Goal: Task Accomplishment & Management: Manage account settings

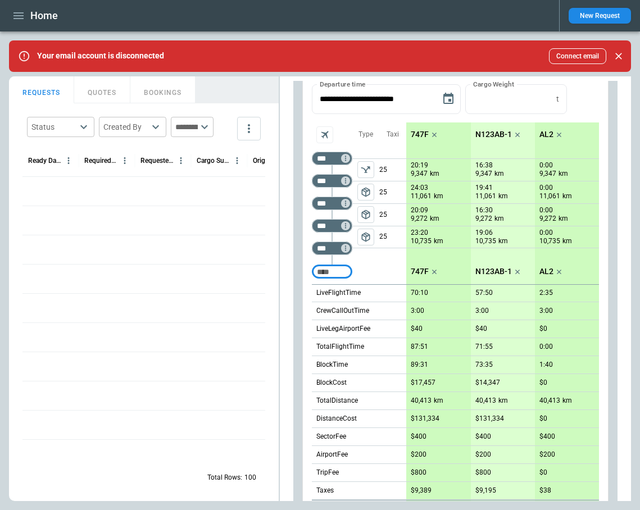
scroll to position [317, 0]
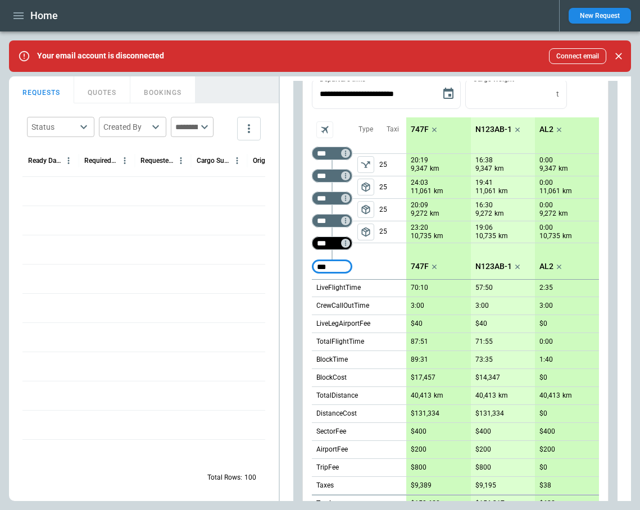
type input "***"
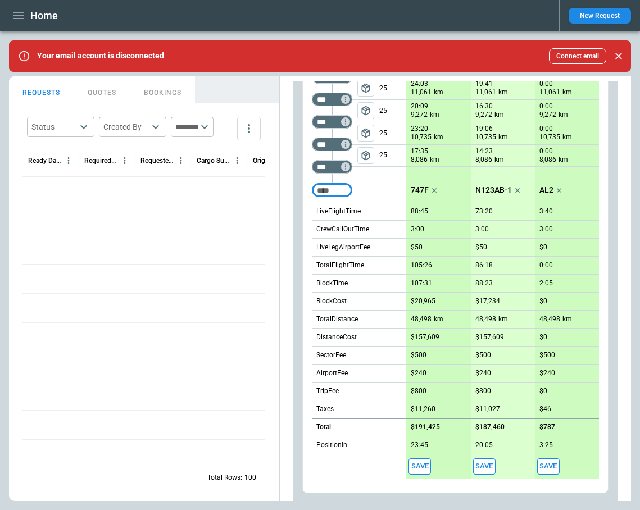
scroll to position [397, 0]
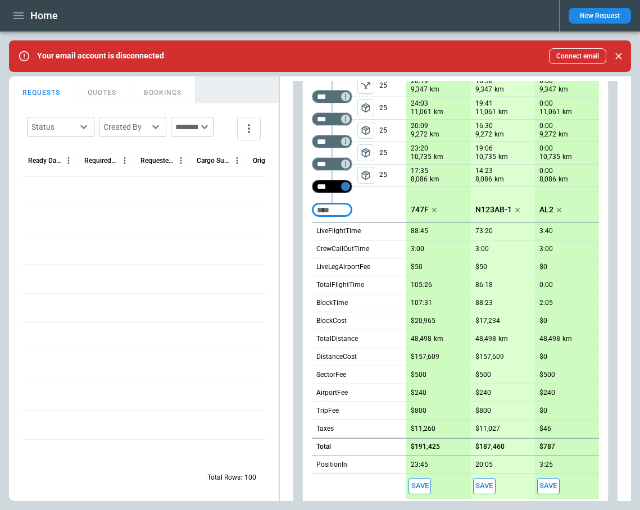
click at [345, 188] on icon "Too short" at bounding box center [345, 186] width 1 height 5
click at [354, 217] on p "Delete" at bounding box center [354, 216] width 19 height 10
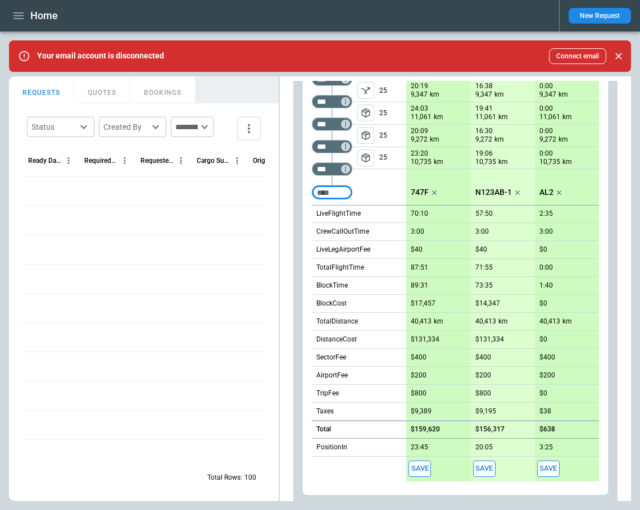
scroll to position [366, 0]
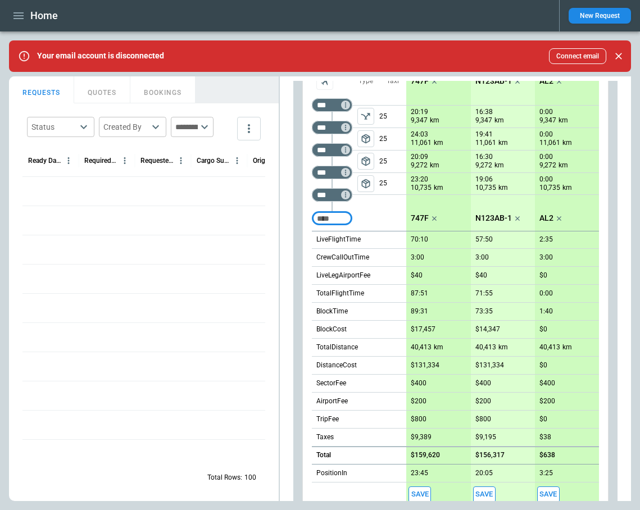
click at [344, 223] on input "Too short" at bounding box center [332, 218] width 36 height 20
type input "***"
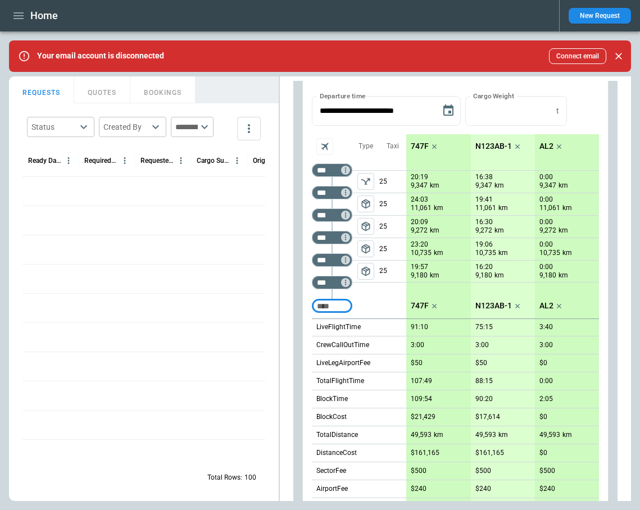
scroll to position [0, 0]
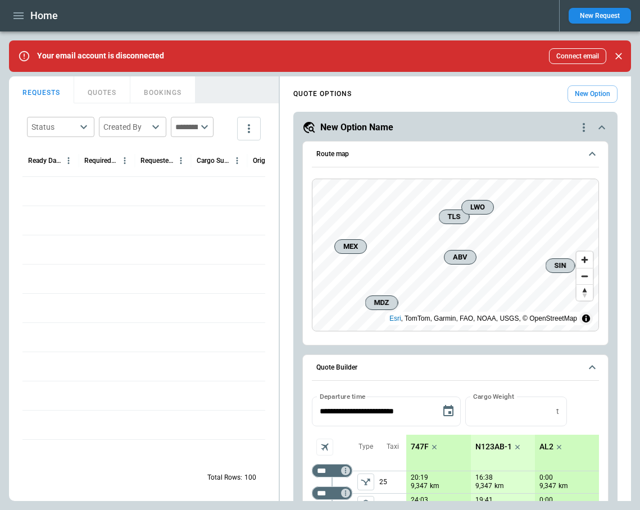
click at [592, 155] on icon "scrollable content" at bounding box center [591, 153] width 13 height 13
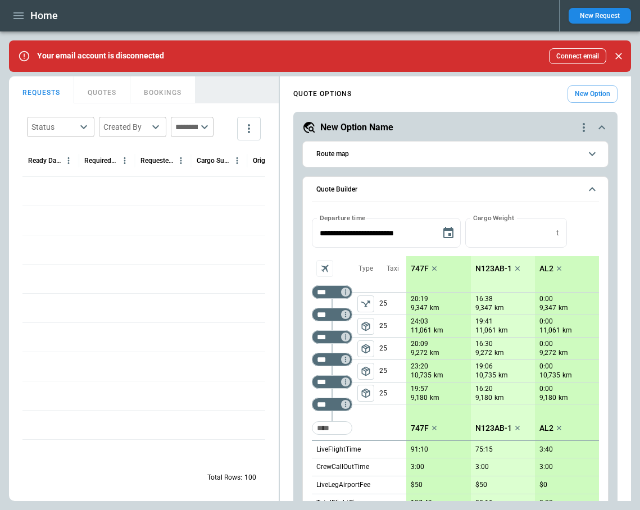
click at [597, 186] on icon "scrollable content" at bounding box center [591, 189] width 13 height 13
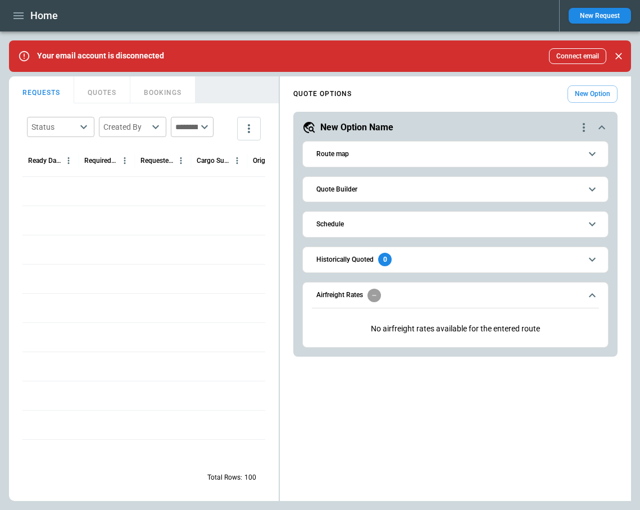
click at [349, 294] on h6 "Airfreight Rates" at bounding box center [339, 295] width 47 height 7
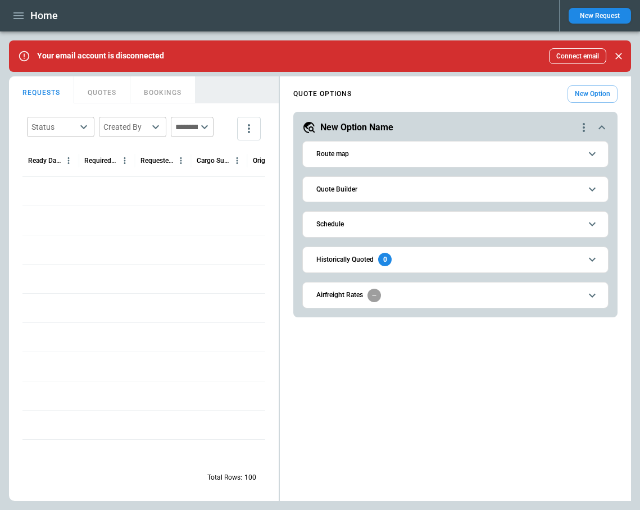
click at [20, 19] on icon "button" at bounding box center [18, 15] width 13 height 13
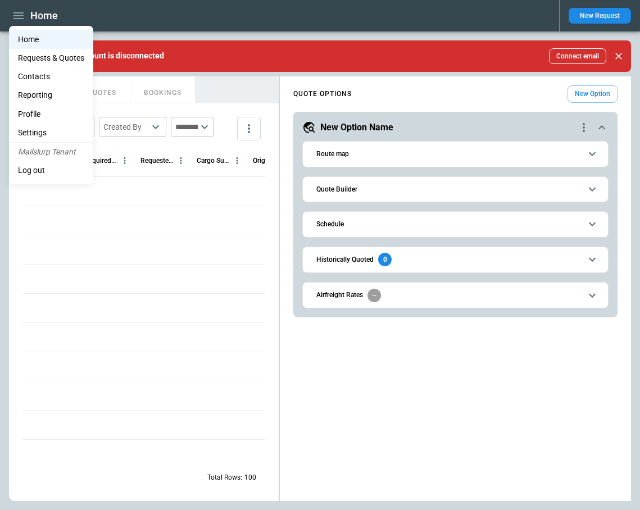
click at [57, 132] on li "Settings" at bounding box center [51, 133] width 84 height 19
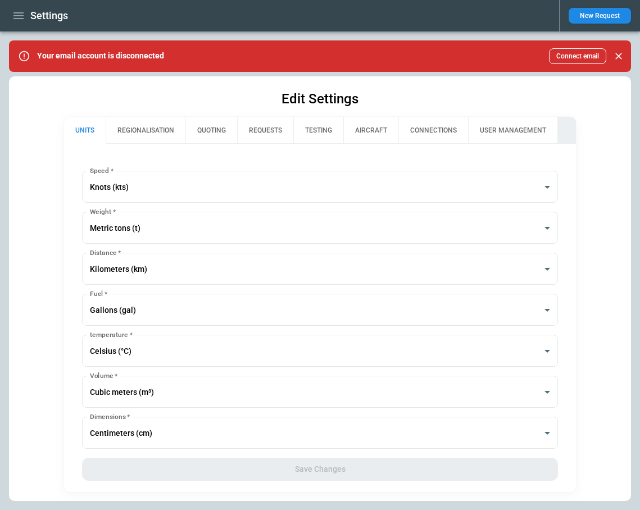
click at [220, 132] on button "QUOTING" at bounding box center [211, 130] width 52 height 27
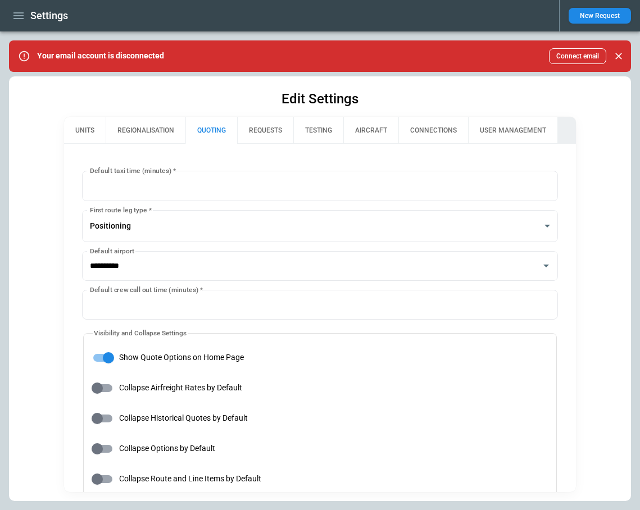
type input "**********"
click at [266, 132] on button "REQUESTS" at bounding box center [265, 130] width 56 height 27
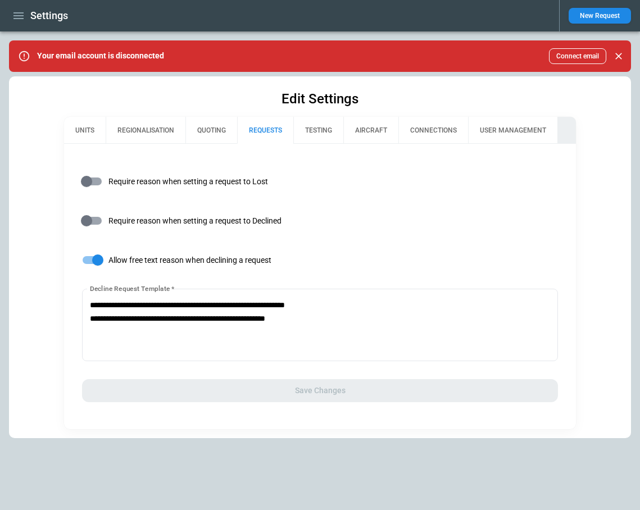
click at [212, 125] on button "QUOTING" at bounding box center [211, 130] width 52 height 27
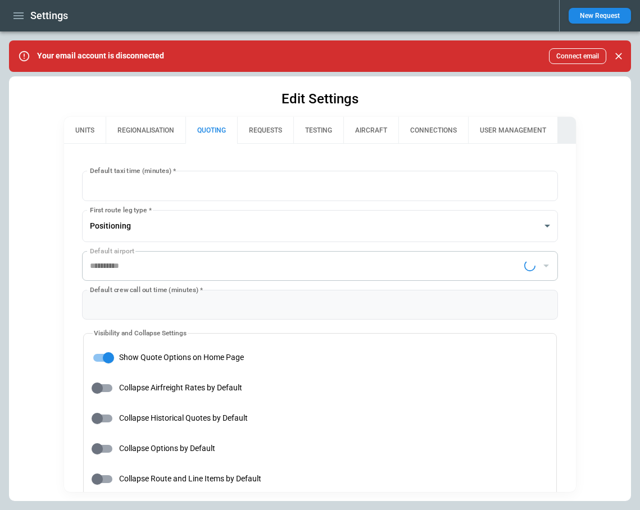
type input "**********"
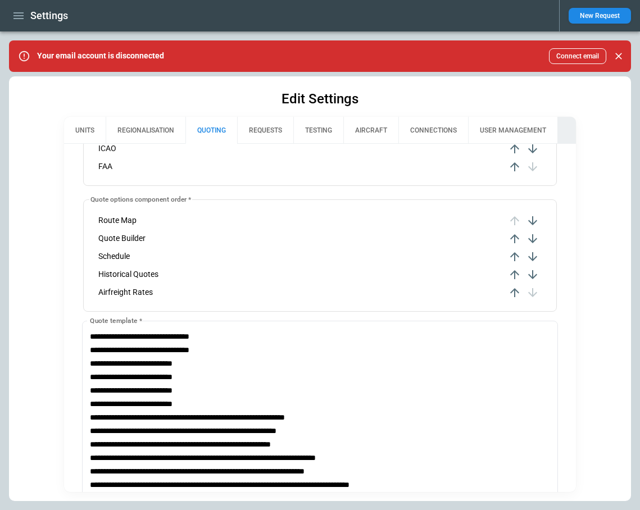
scroll to position [503, 0]
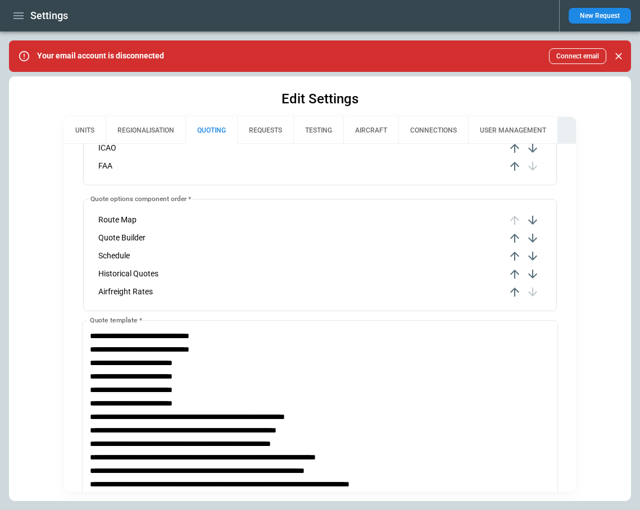
click at [19, 16] on icon "button" at bounding box center [18, 15] width 10 height 7
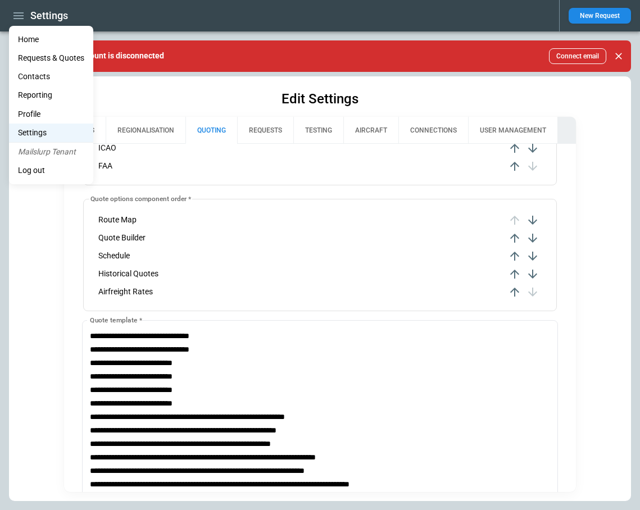
click at [45, 266] on div at bounding box center [320, 255] width 640 height 510
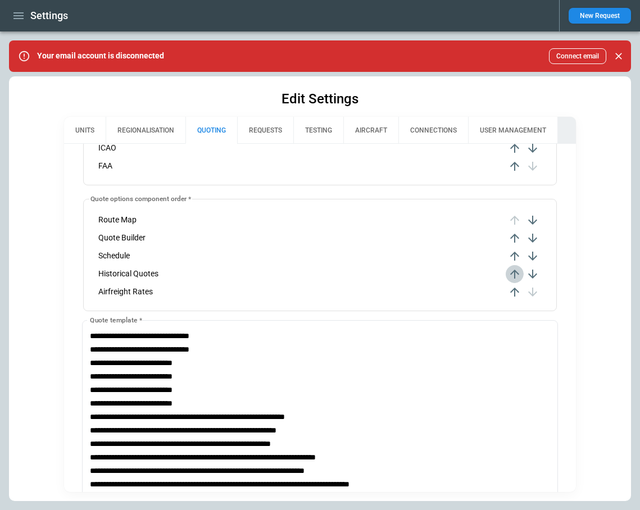
click at [516, 276] on icon "button" at bounding box center [514, 273] width 13 height 13
click at [515, 273] on icon "button" at bounding box center [514, 273] width 13 height 13
click at [516, 293] on icon "button" at bounding box center [514, 291] width 13 height 13
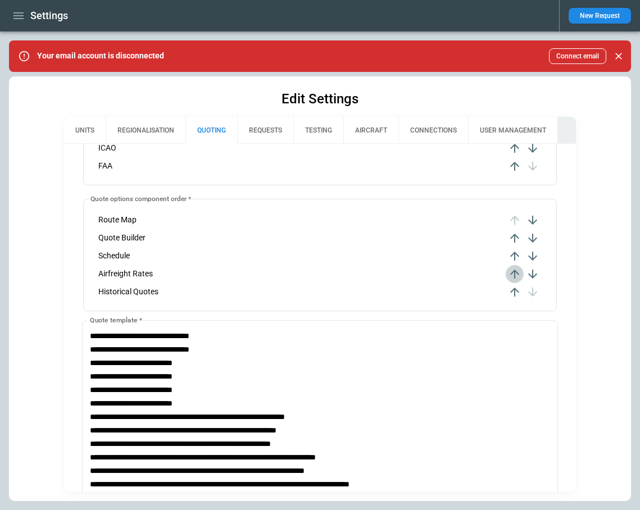
click at [512, 270] on icon "button" at bounding box center [514, 273] width 13 height 13
click at [513, 254] on icon "button" at bounding box center [514, 256] width 9 height 9
click at [514, 236] on icon "button" at bounding box center [514, 238] width 9 height 9
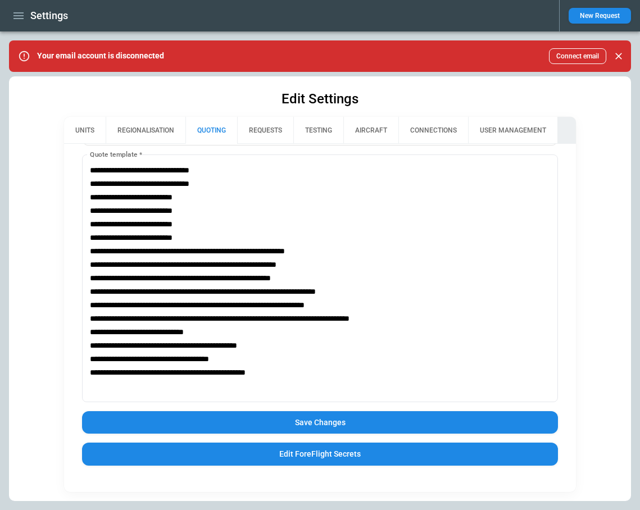
click at [354, 427] on button "Save Changes" at bounding box center [320, 422] width 476 height 23
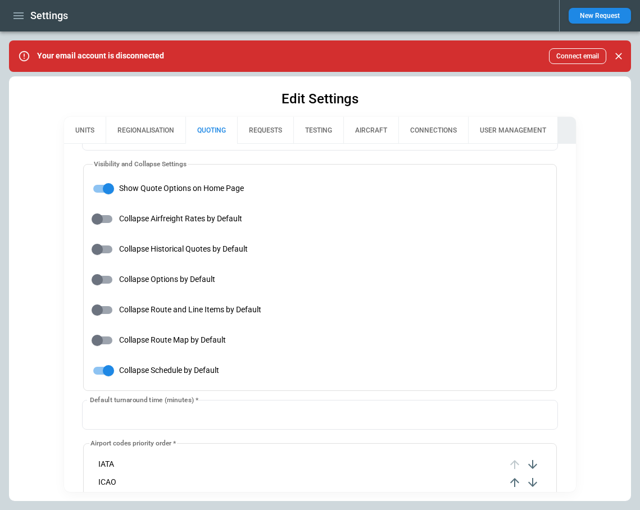
scroll to position [0, 0]
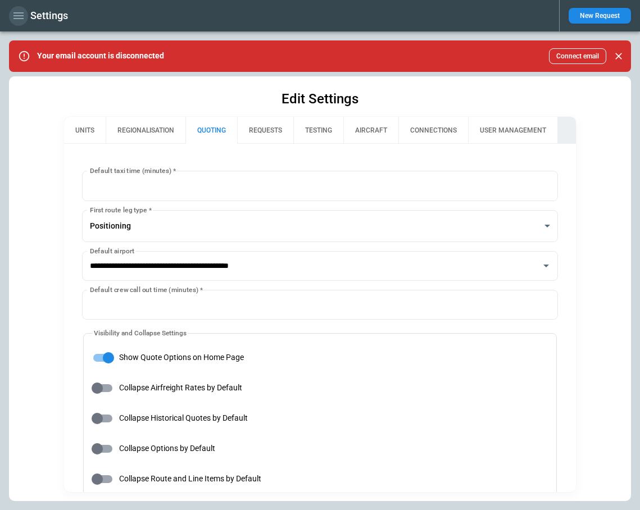
click at [16, 11] on icon "button" at bounding box center [18, 15] width 13 height 13
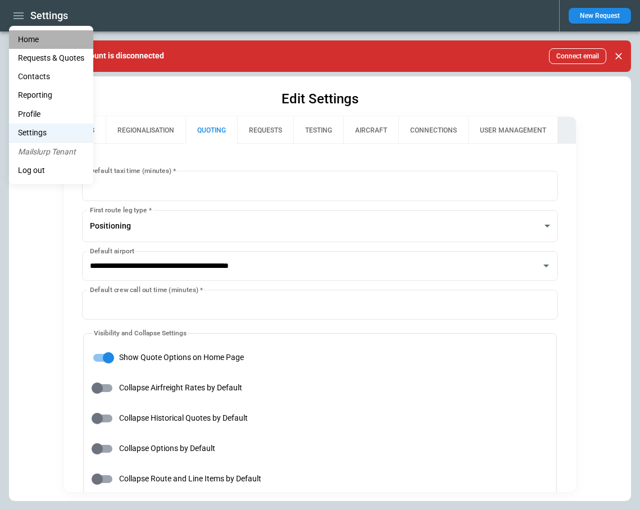
click at [29, 38] on li "Home" at bounding box center [51, 39] width 84 height 19
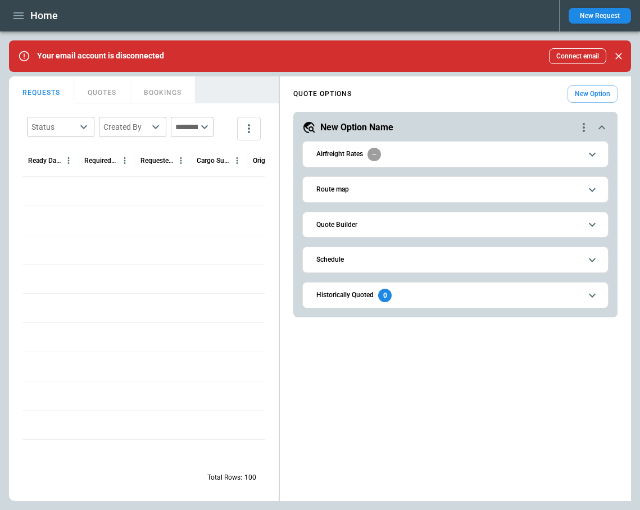
click at [583, 130] on icon "quote-option-actions" at bounding box center [583, 127] width 2 height 9
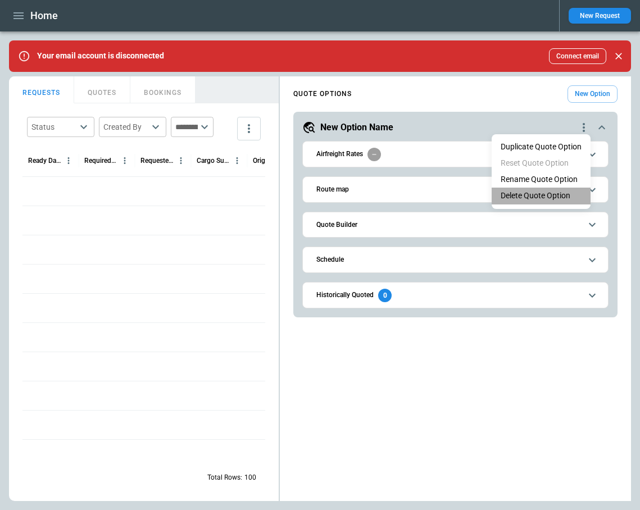
click at [531, 195] on li "Delete Quote Option" at bounding box center [540, 196] width 99 height 16
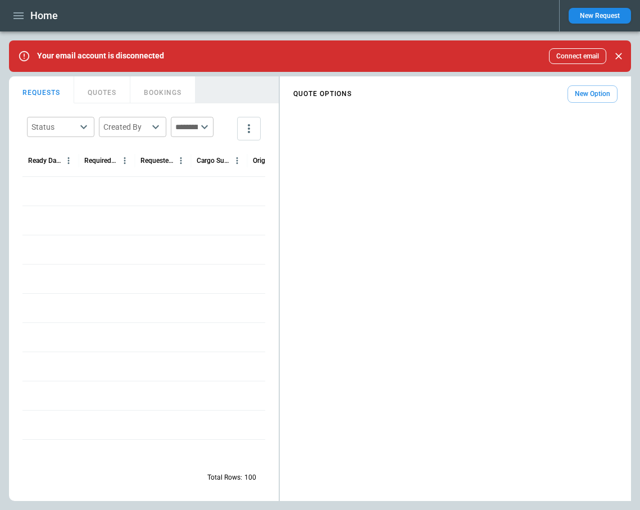
click at [594, 92] on button "New Option" at bounding box center [592, 93] width 50 height 17
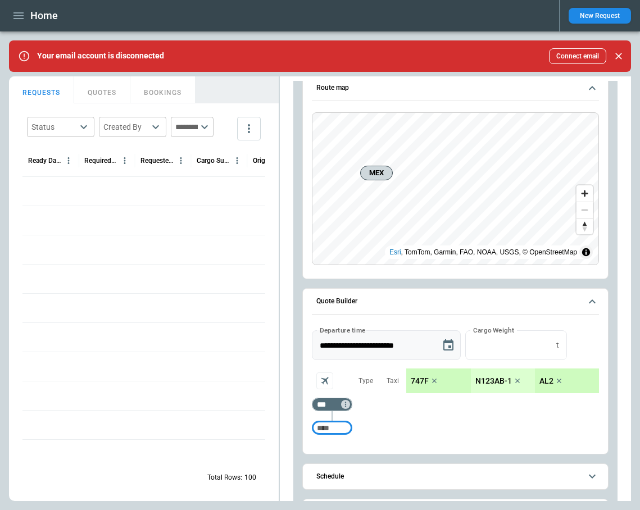
scroll to position [217, 0]
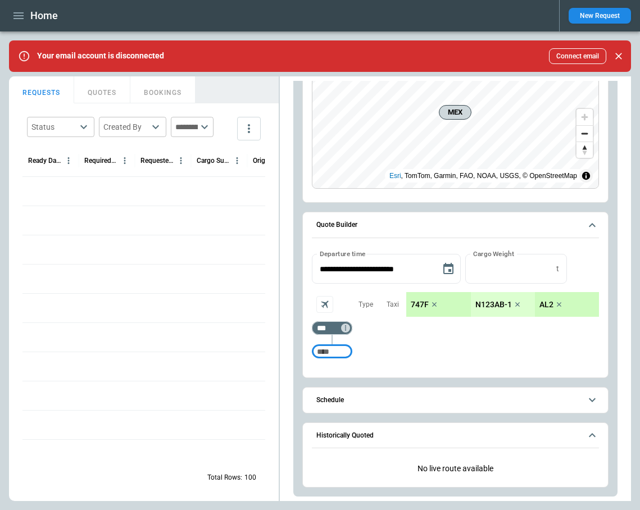
click at [21, 20] on icon "button" at bounding box center [18, 15] width 13 height 13
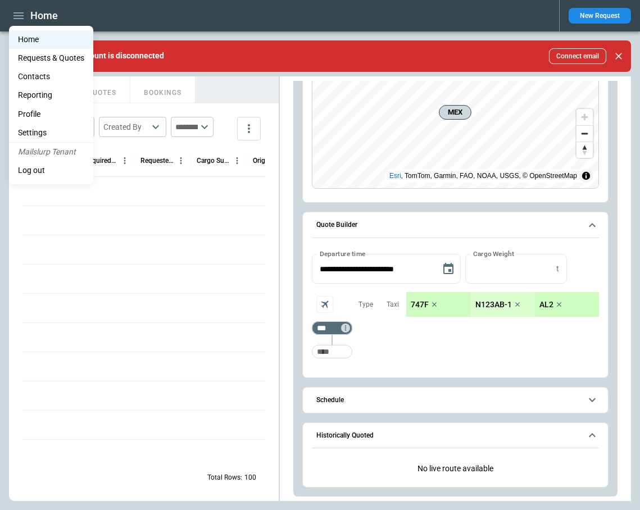
click at [39, 134] on li "Settings" at bounding box center [51, 133] width 84 height 19
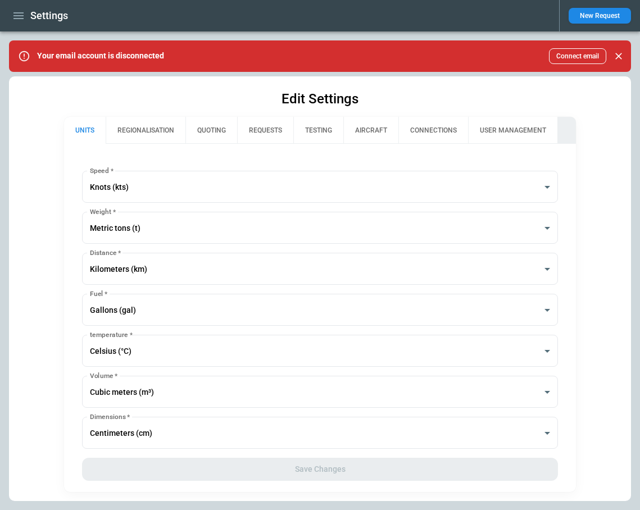
click at [212, 131] on button "QUOTING" at bounding box center [211, 130] width 52 height 27
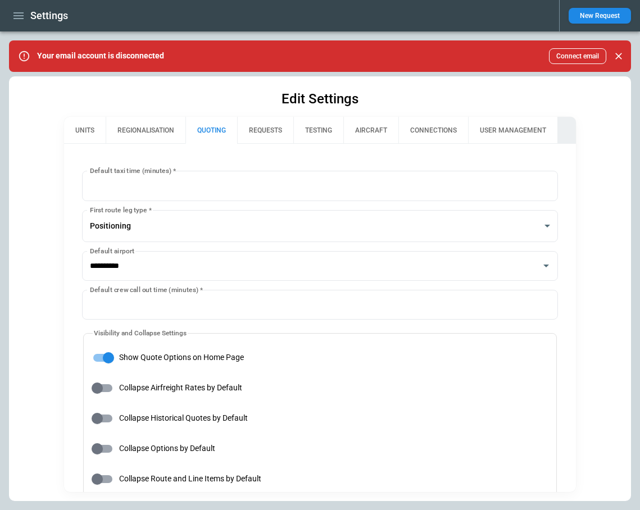
type input "**********"
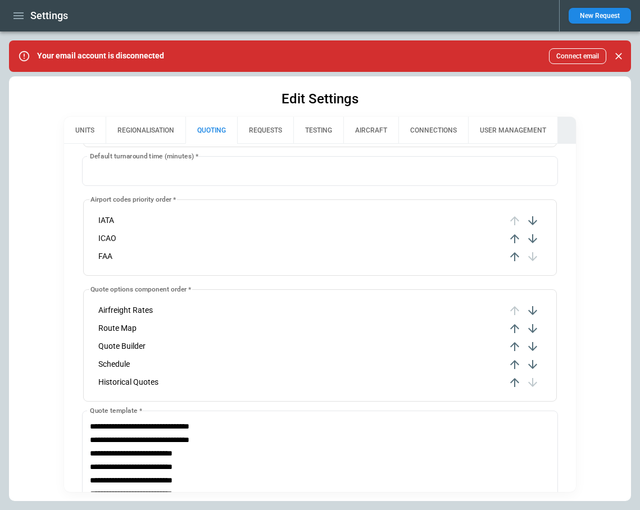
scroll to position [417, 0]
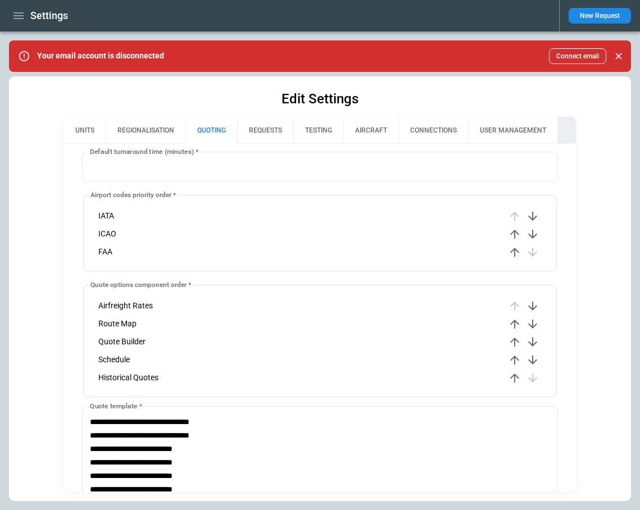
click at [513, 381] on icon "button" at bounding box center [514, 377] width 13 height 13
click at [515, 361] on icon "button" at bounding box center [514, 360] width 9 height 9
click at [513, 340] on icon "button" at bounding box center [514, 342] width 9 height 9
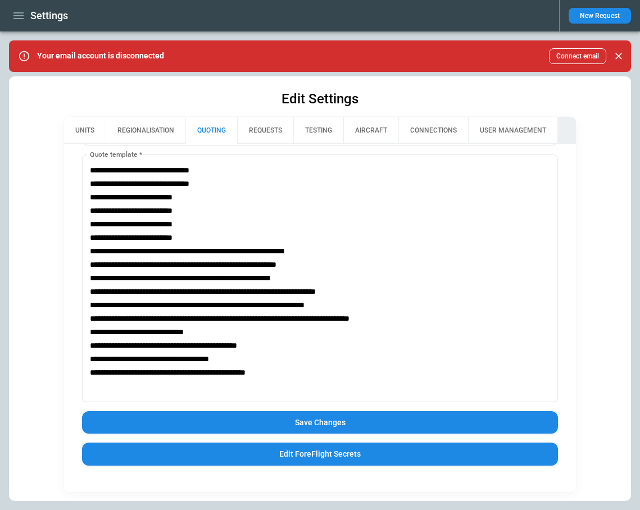
click at [280, 427] on button "Save Changes" at bounding box center [320, 422] width 476 height 23
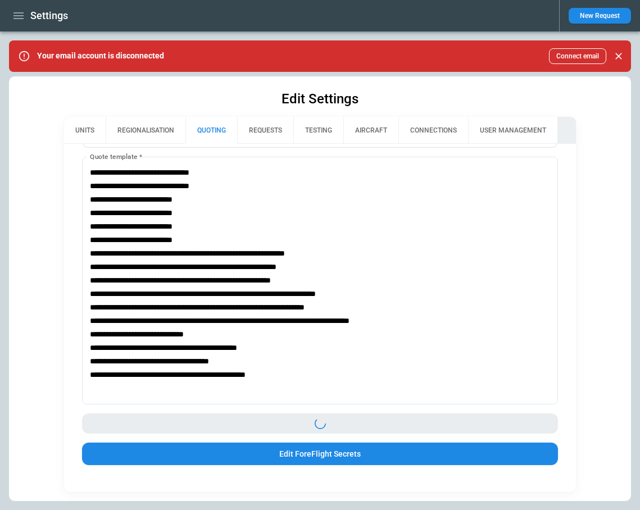
scroll to position [667, 0]
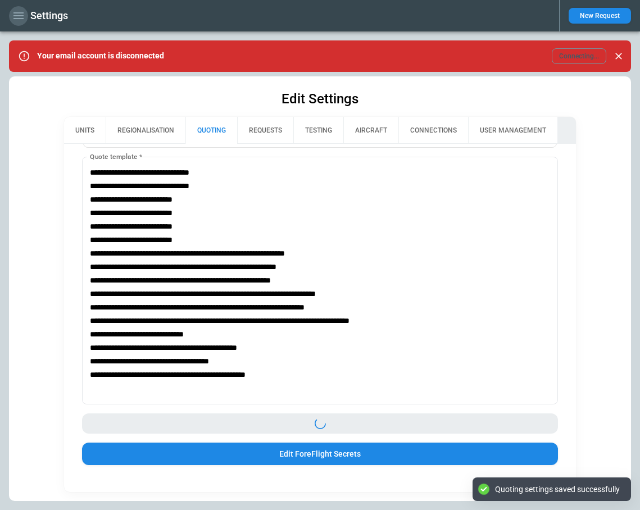
click at [20, 15] on icon "button" at bounding box center [18, 15] width 10 height 7
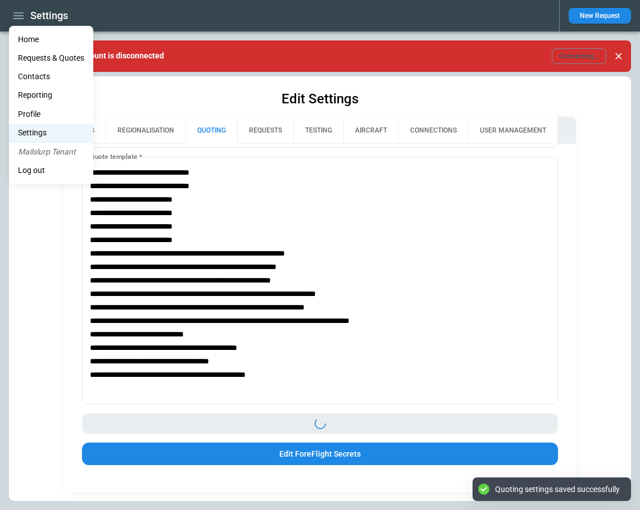
scroll to position [669, 0]
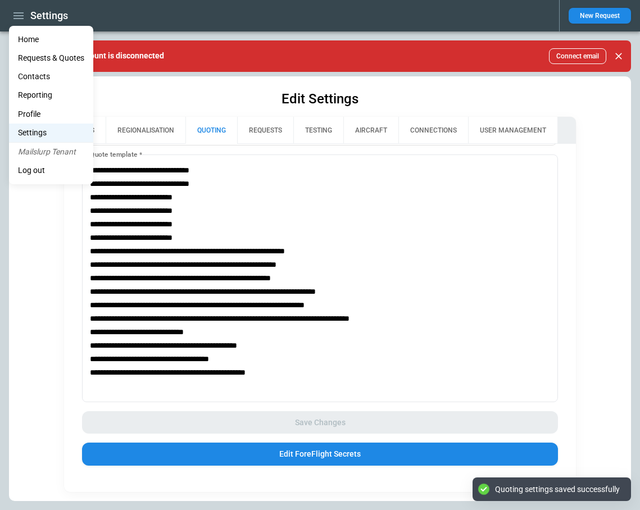
click at [31, 37] on li "Home" at bounding box center [51, 39] width 84 height 19
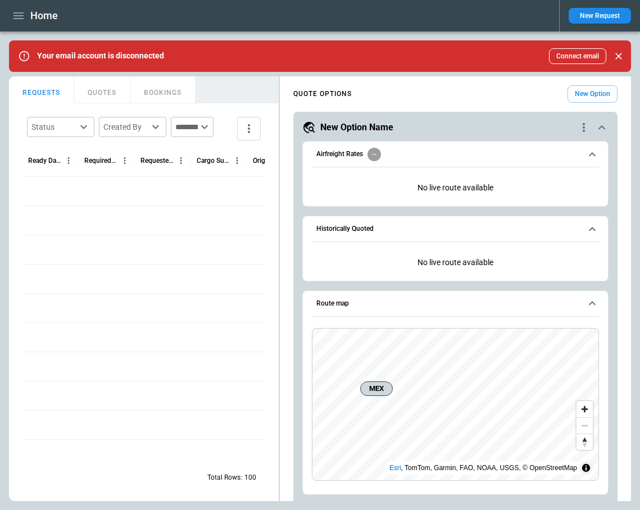
click at [583, 125] on icon "quote-option-actions" at bounding box center [583, 127] width 13 height 13
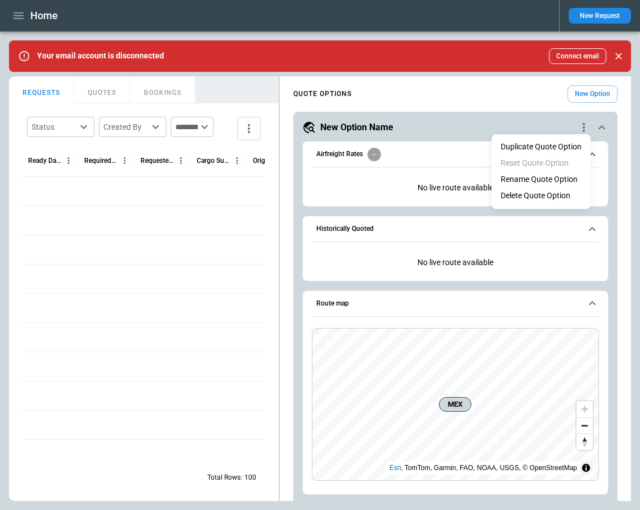
click at [563, 193] on li "Delete Quote Option" at bounding box center [540, 196] width 99 height 16
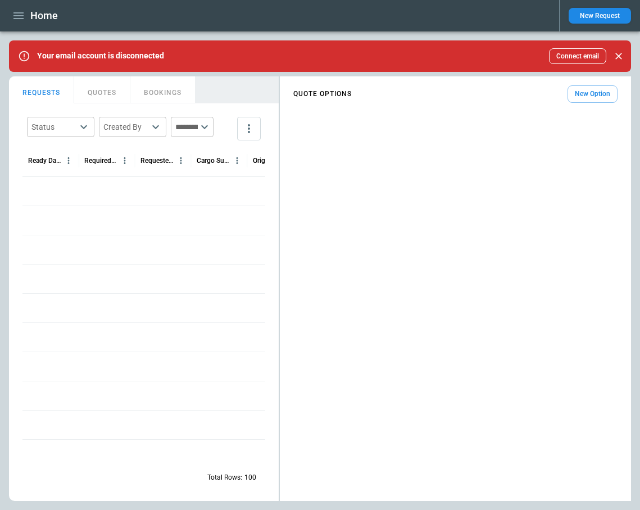
click at [582, 96] on button "New Option" at bounding box center [592, 93] width 50 height 17
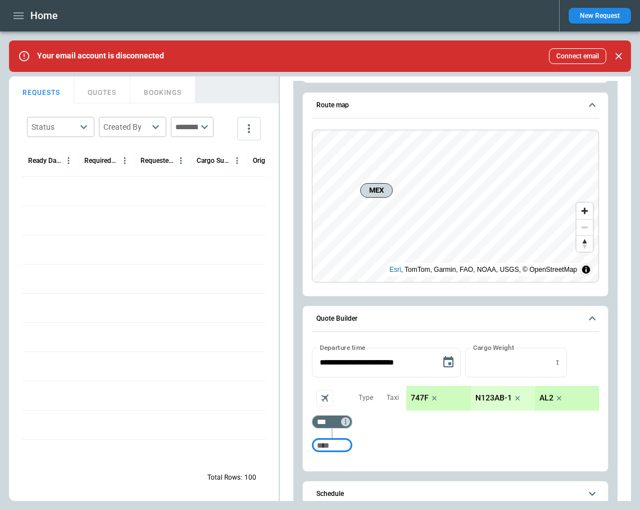
scroll to position [217, 0]
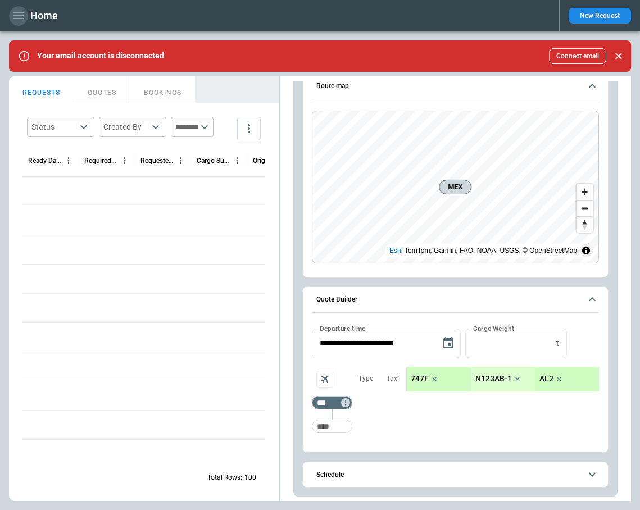
click at [21, 13] on icon "button" at bounding box center [18, 15] width 10 height 7
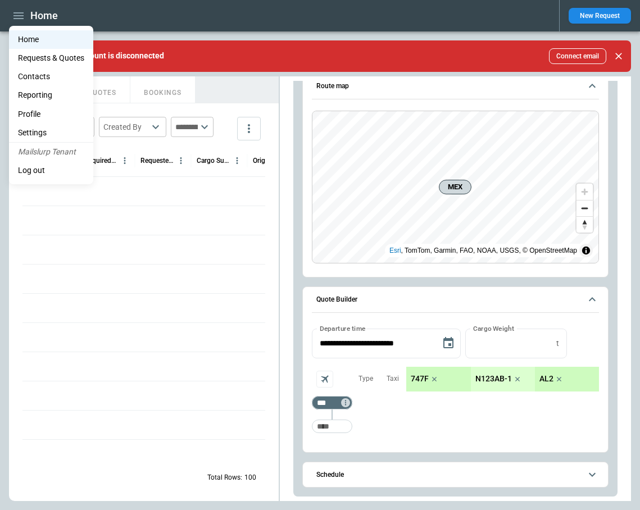
click at [37, 130] on li "Settings" at bounding box center [51, 133] width 84 height 19
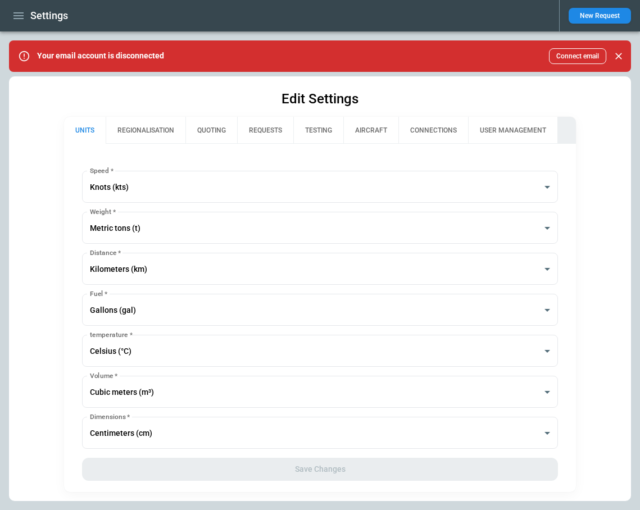
click at [220, 133] on button "QUOTING" at bounding box center [211, 130] width 52 height 27
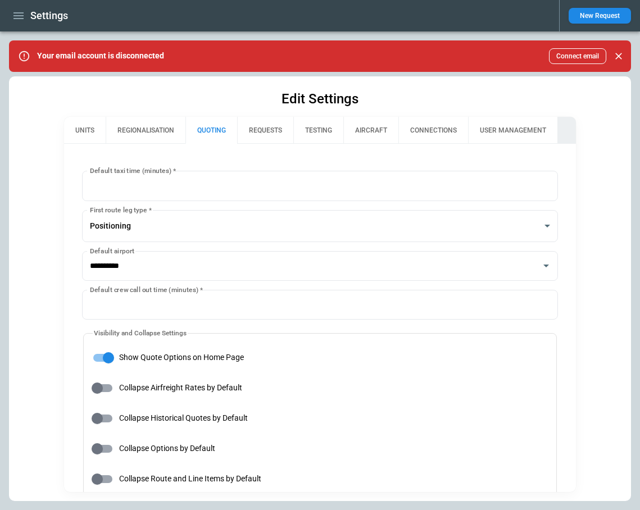
type input "**********"
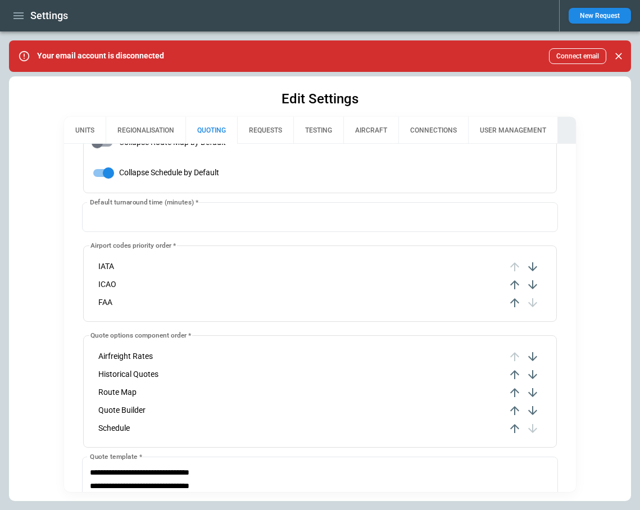
scroll to position [424, 0]
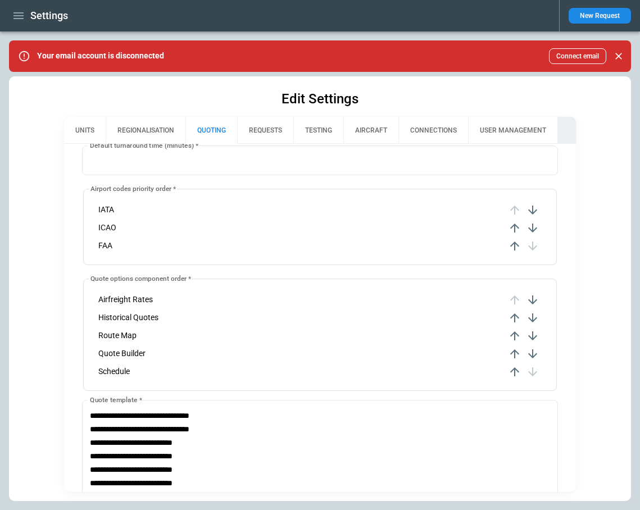
click at [513, 356] on icon "button" at bounding box center [514, 353] width 13 height 13
click at [515, 369] on icon "button" at bounding box center [514, 371] width 9 height 9
click at [515, 352] on icon "button" at bounding box center [514, 353] width 13 height 13
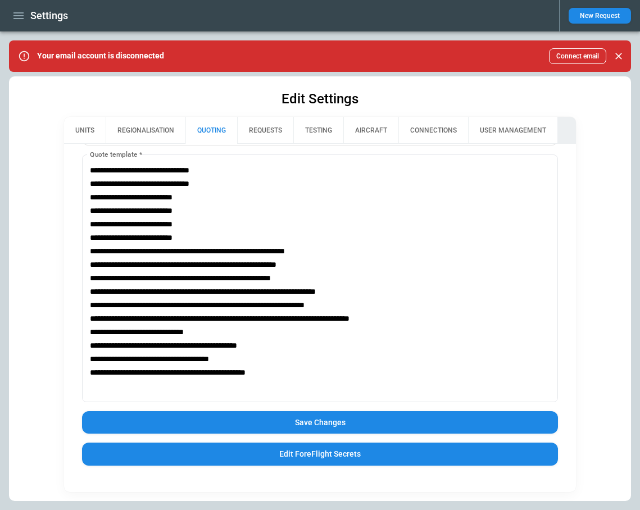
click at [316, 422] on button "Save Changes" at bounding box center [320, 422] width 476 height 23
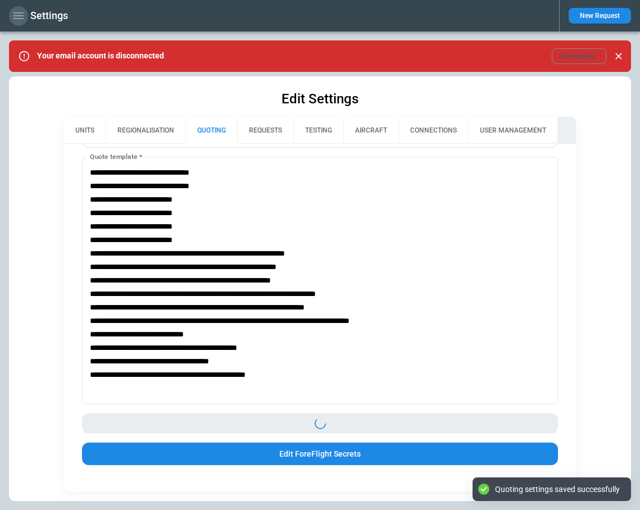
click at [23, 18] on icon "button" at bounding box center [18, 15] width 10 height 7
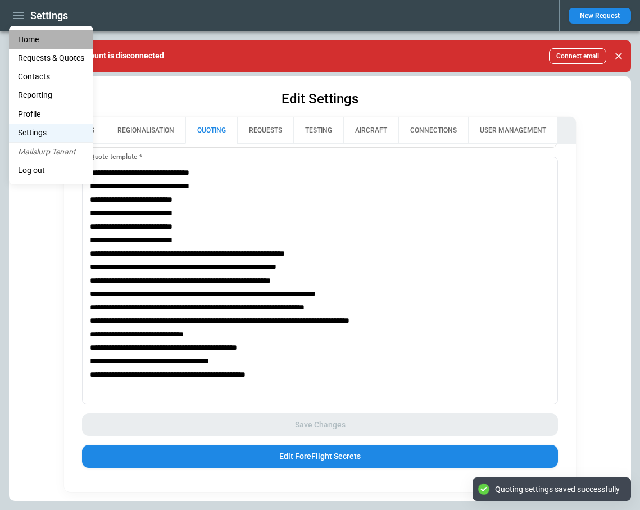
scroll to position [669, 0]
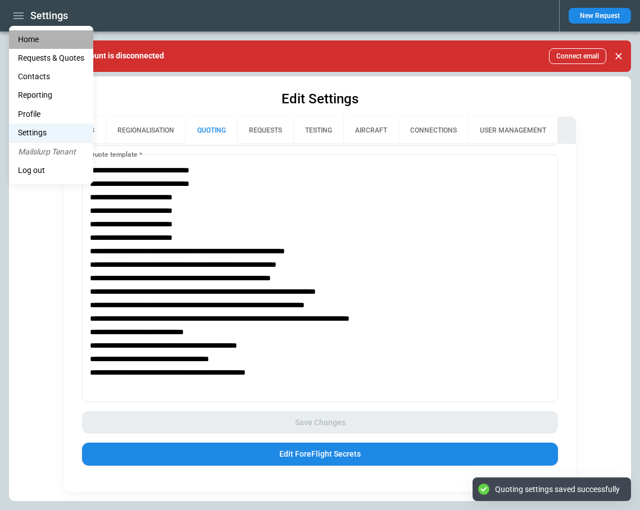
click at [28, 36] on li "Home" at bounding box center [51, 39] width 84 height 19
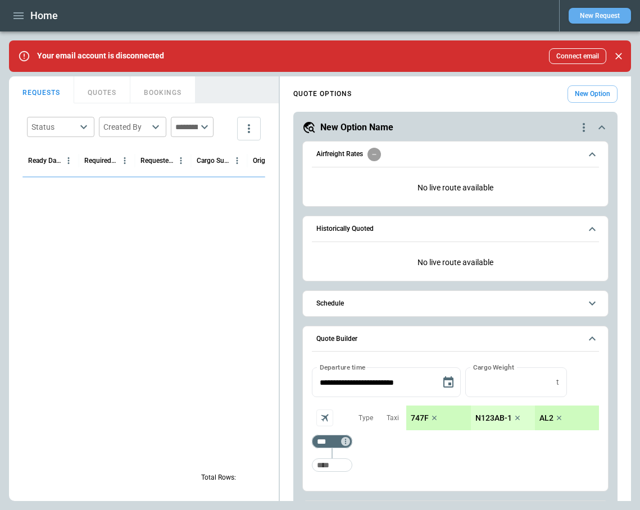
click at [597, 15] on button "New Request" at bounding box center [599, 16] width 62 height 16
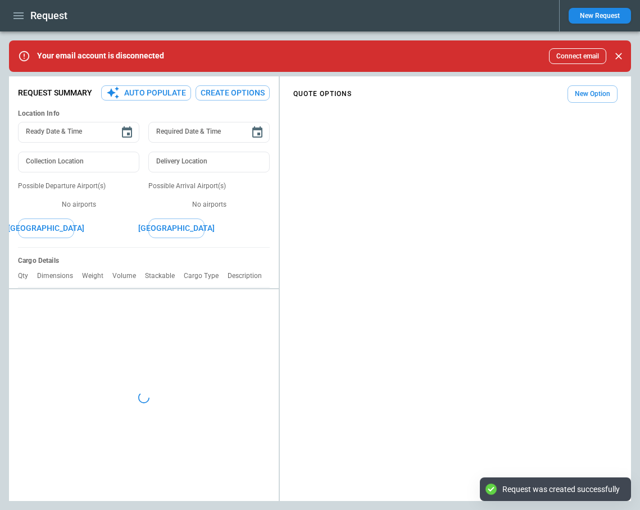
type textarea "*"
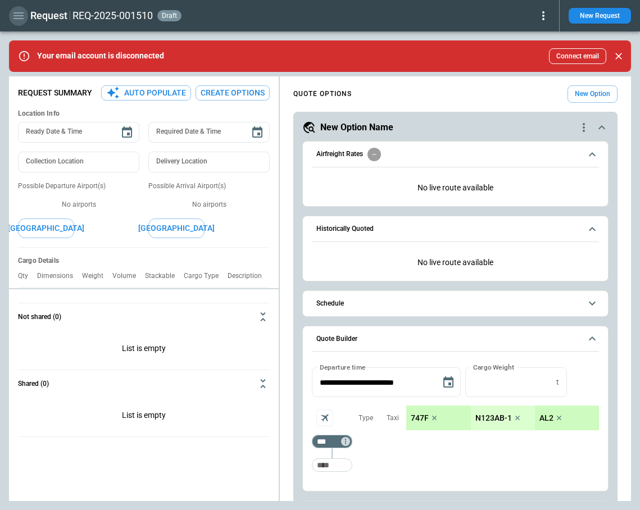
click at [22, 15] on icon "button" at bounding box center [18, 15] width 10 height 7
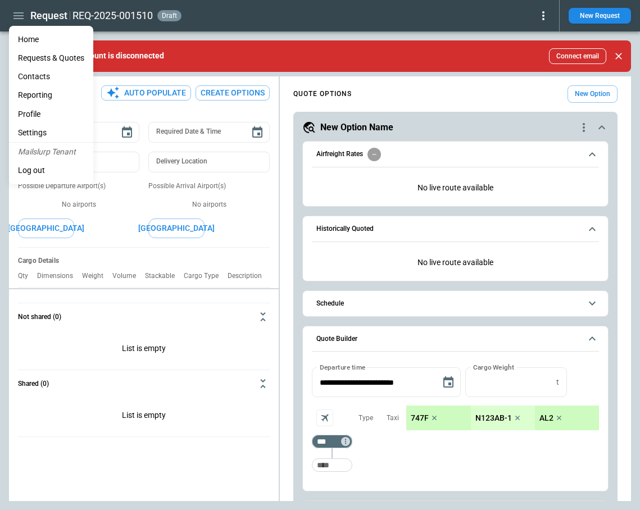
click at [42, 130] on li "Settings" at bounding box center [51, 133] width 84 height 19
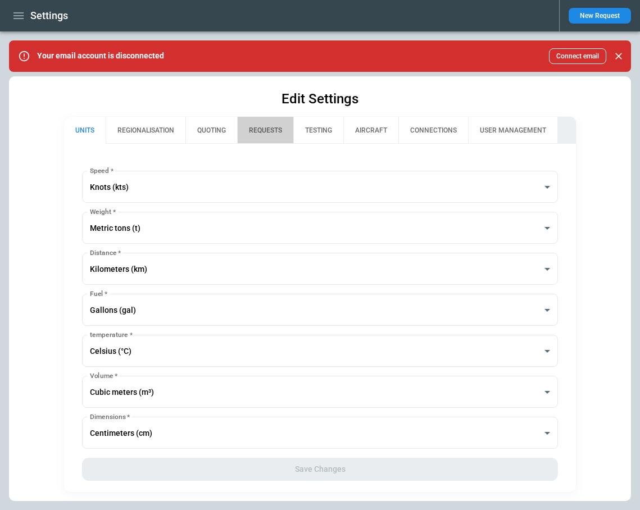
click at [271, 126] on button "REQUESTS" at bounding box center [265, 130] width 56 height 27
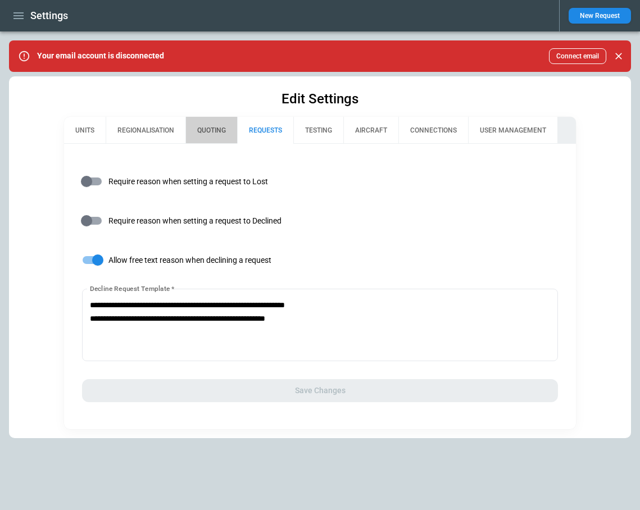
click at [209, 126] on button "QUOTING" at bounding box center [211, 130] width 52 height 27
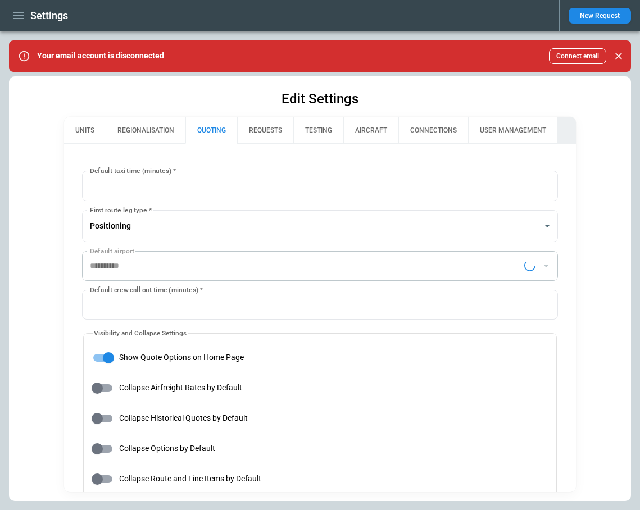
type input "**********"
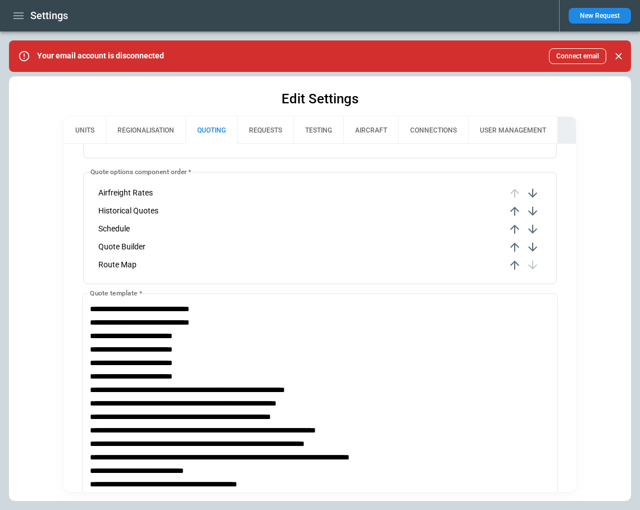
scroll to position [516, 0]
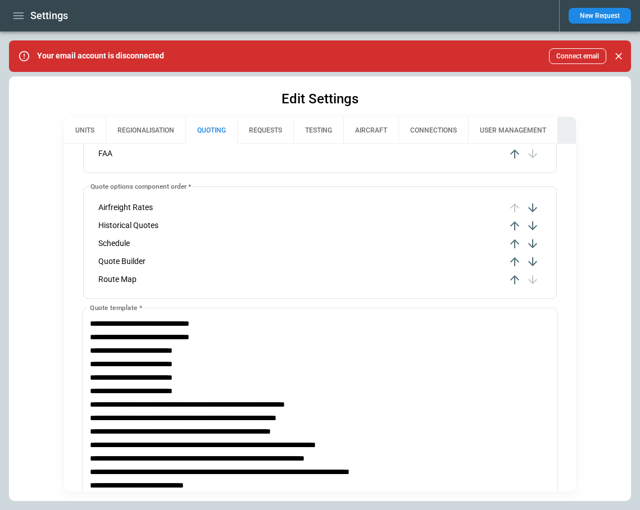
click at [535, 263] on icon "button" at bounding box center [532, 261] width 9 height 9
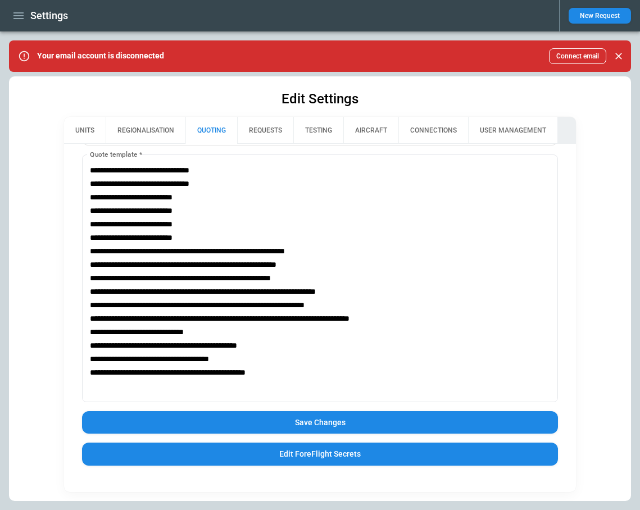
click at [332, 423] on button "Save Changes" at bounding box center [320, 422] width 476 height 23
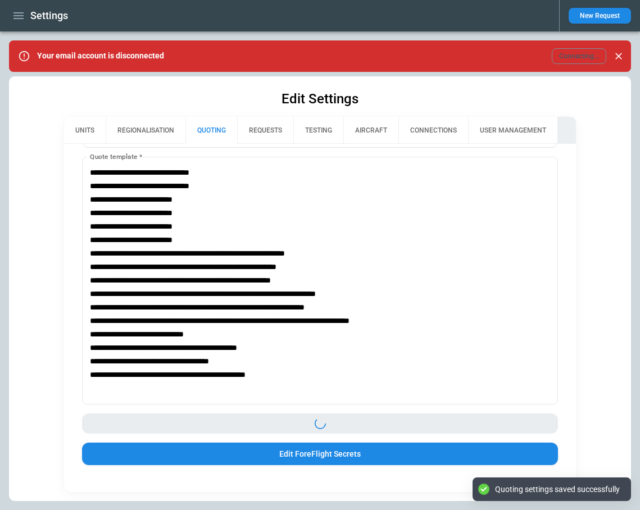
scroll to position [669, 0]
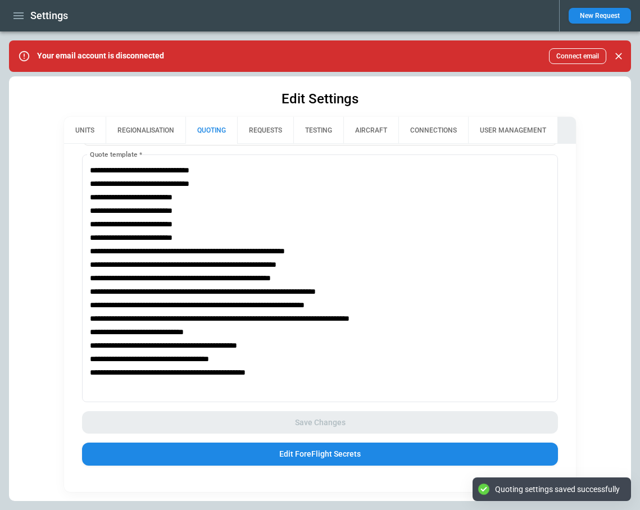
click at [22, 9] on icon "button" at bounding box center [18, 15] width 13 height 13
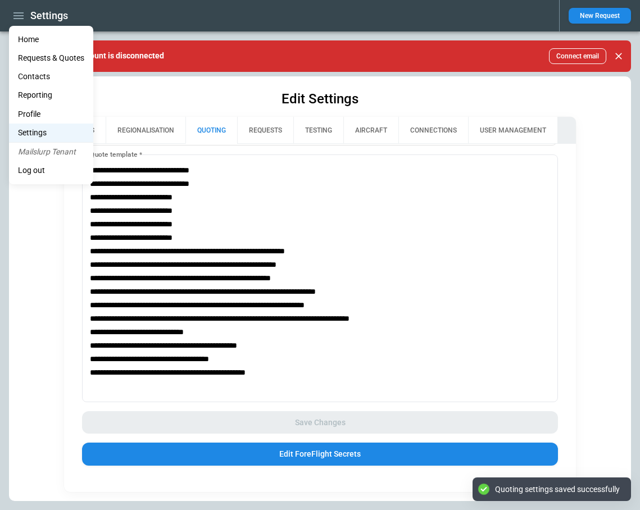
click at [31, 38] on li "Home" at bounding box center [51, 39] width 84 height 19
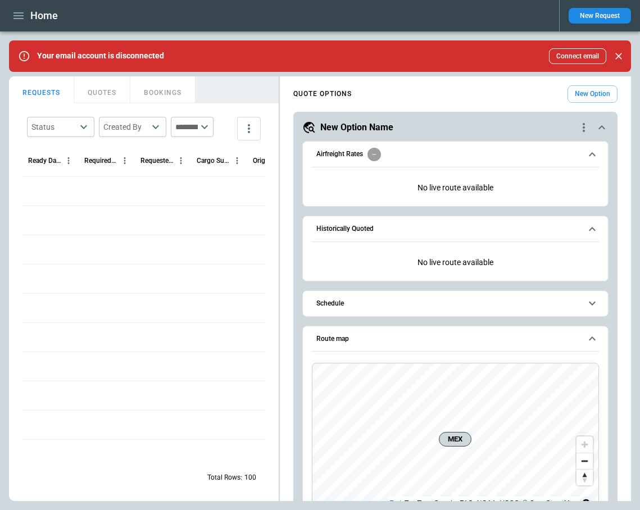
click at [20, 11] on icon "button" at bounding box center [18, 15] width 13 height 13
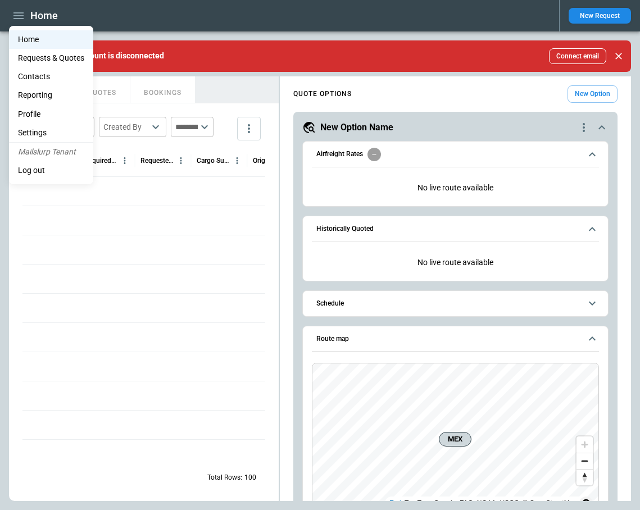
click at [37, 127] on li "Settings" at bounding box center [51, 133] width 84 height 19
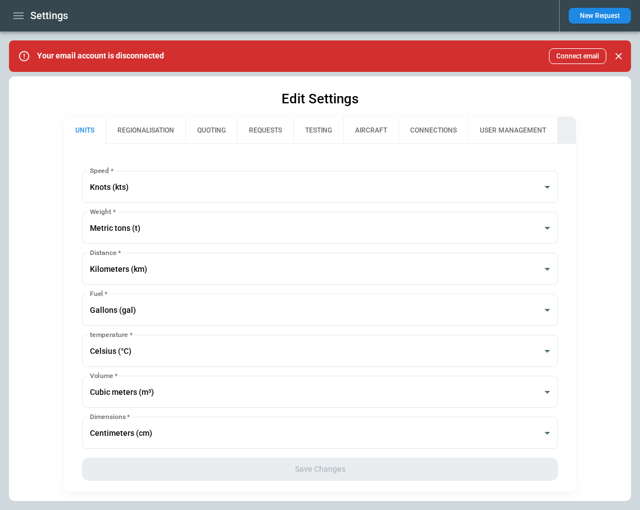
click at [266, 135] on button "REQUESTS" at bounding box center [265, 130] width 56 height 27
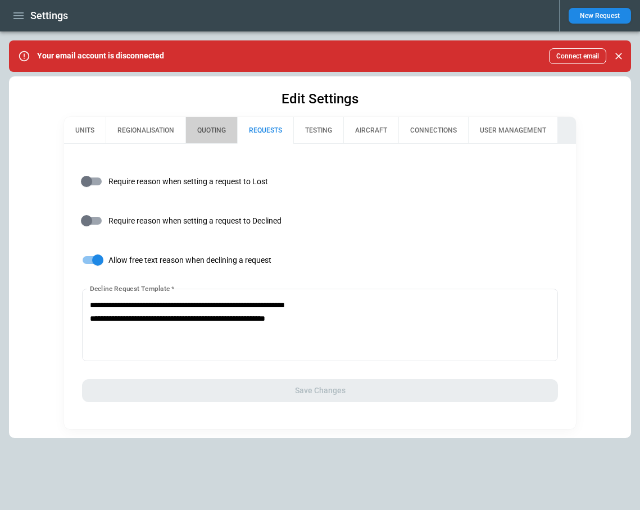
click at [222, 126] on button "QUOTING" at bounding box center [211, 130] width 52 height 27
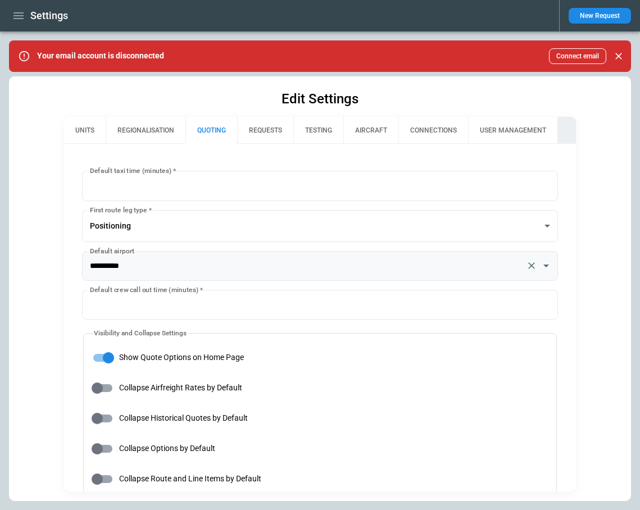
type input "**********"
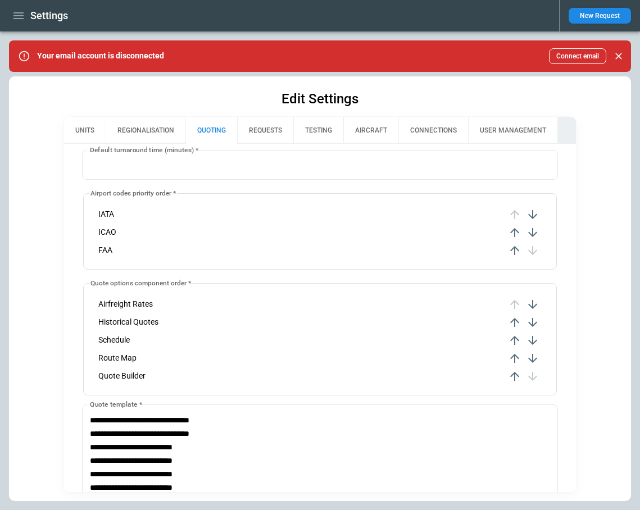
scroll to position [430, 0]
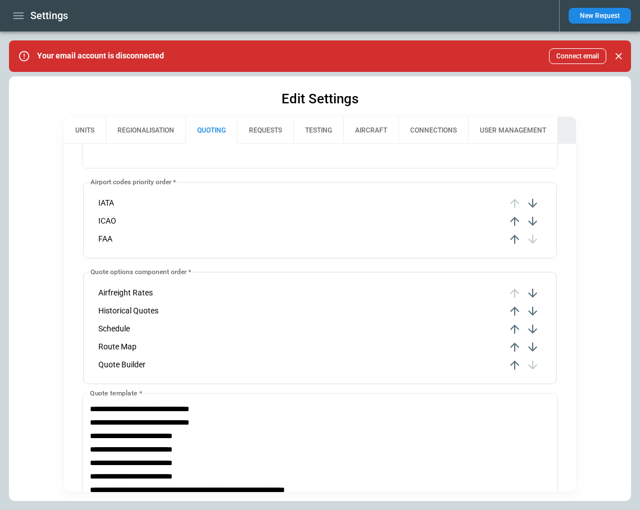
click at [512, 365] on icon "button" at bounding box center [514, 364] width 13 height 13
click at [513, 351] on icon "button" at bounding box center [514, 346] width 13 height 13
click at [514, 329] on icon "button" at bounding box center [514, 329] width 9 height 9
click at [513, 310] on icon "button" at bounding box center [514, 311] width 9 height 9
click at [532, 313] on icon "button" at bounding box center [532, 311] width 9 height 9
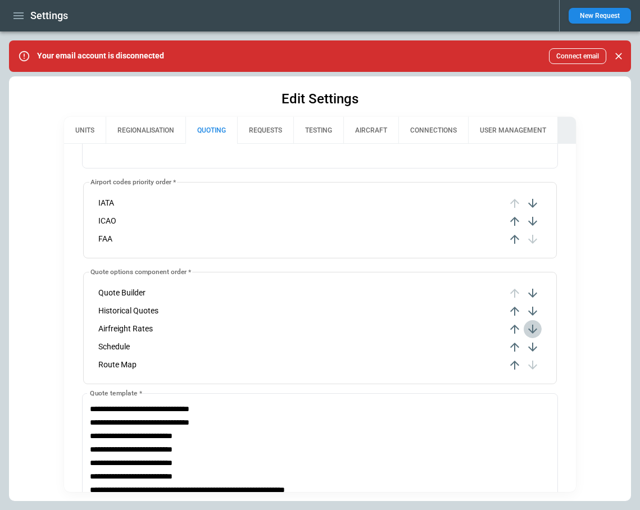
click at [533, 329] on icon "button" at bounding box center [532, 328] width 13 height 13
click at [534, 346] on icon "button" at bounding box center [532, 346] width 13 height 13
click at [513, 346] on icon "button" at bounding box center [514, 347] width 9 height 9
click at [515, 329] on icon "button" at bounding box center [514, 329] width 9 height 9
click at [529, 333] on icon "button" at bounding box center [532, 328] width 13 height 13
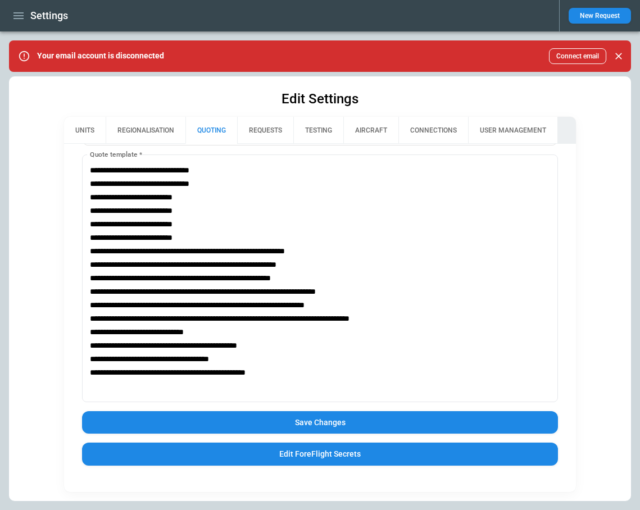
click at [306, 432] on button "Save Changes" at bounding box center [320, 422] width 476 height 23
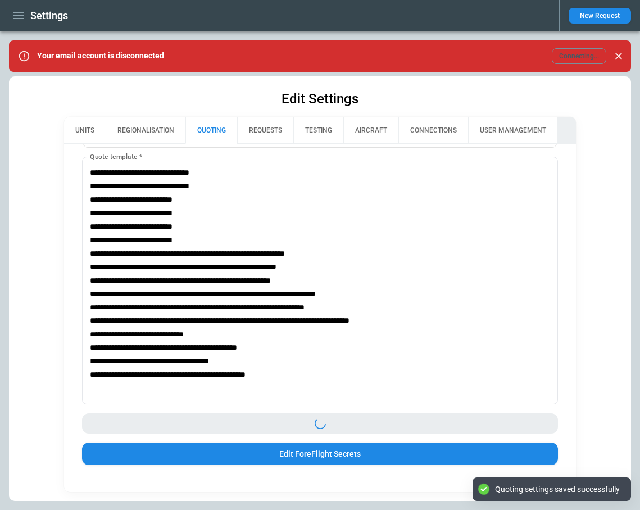
scroll to position [669, 0]
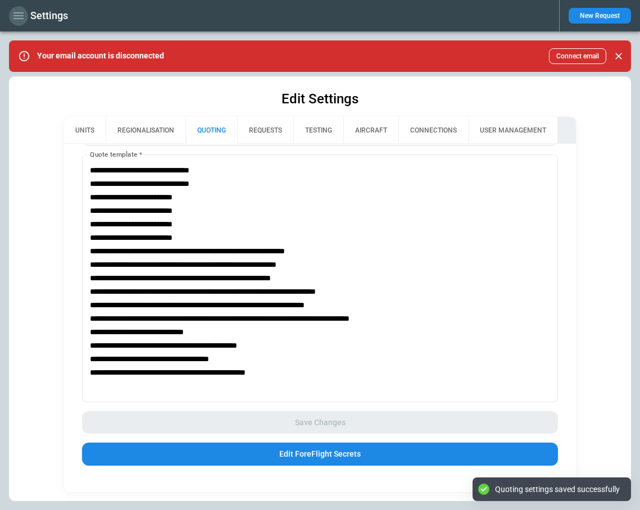
click at [20, 15] on icon "button" at bounding box center [18, 15] width 10 height 7
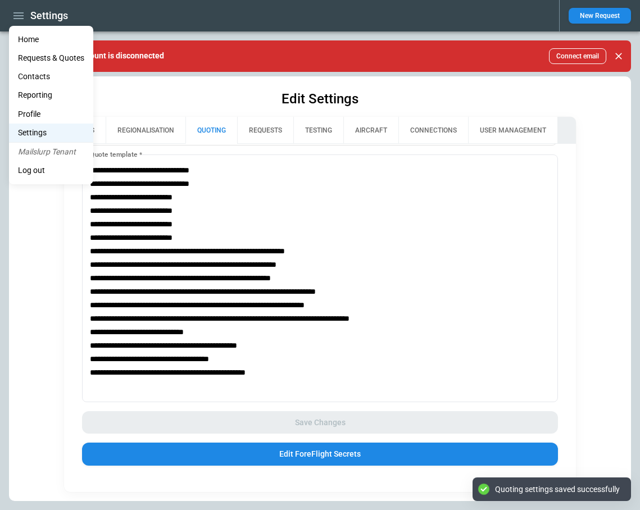
click at [29, 36] on li "Home" at bounding box center [51, 39] width 84 height 19
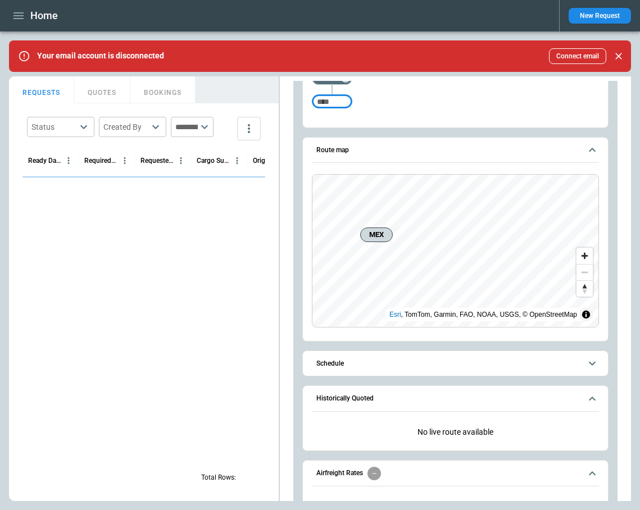
scroll to position [217, 0]
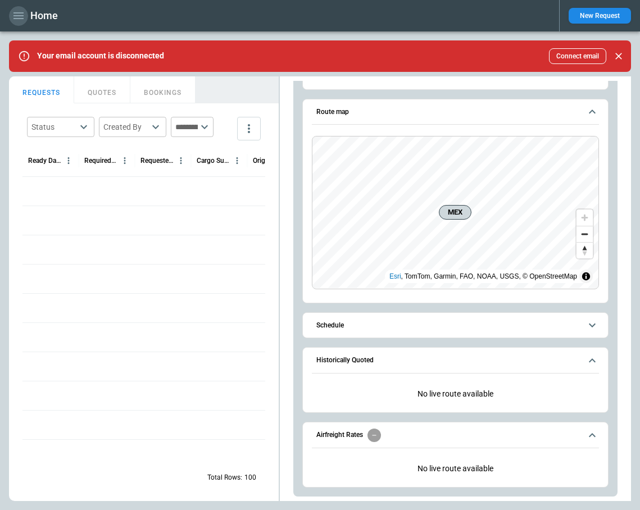
click at [20, 20] on icon "button" at bounding box center [18, 15] width 13 height 13
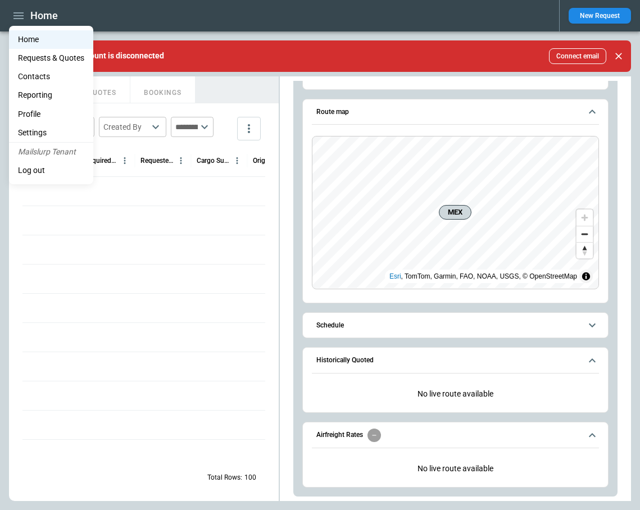
click at [43, 130] on li "Settings" at bounding box center [51, 133] width 84 height 19
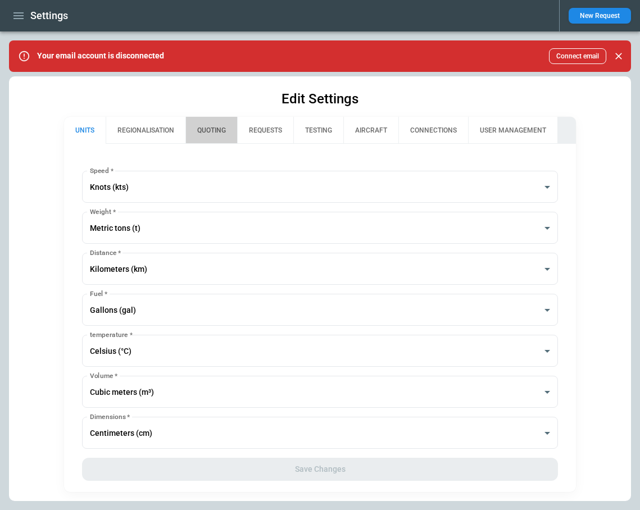
click at [207, 134] on button "QUOTING" at bounding box center [211, 130] width 52 height 27
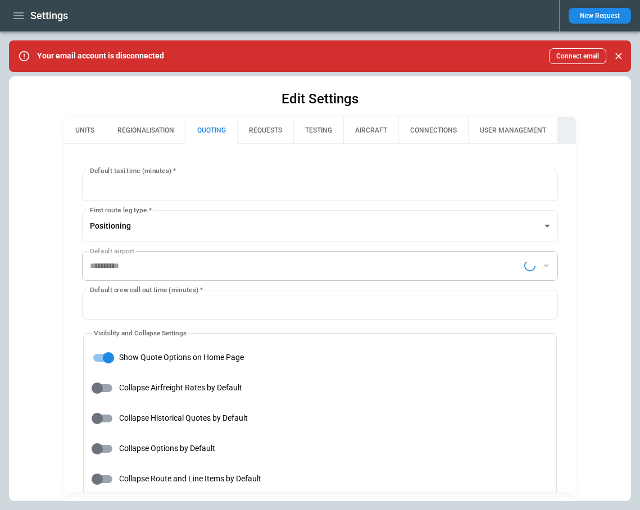
type input "**********"
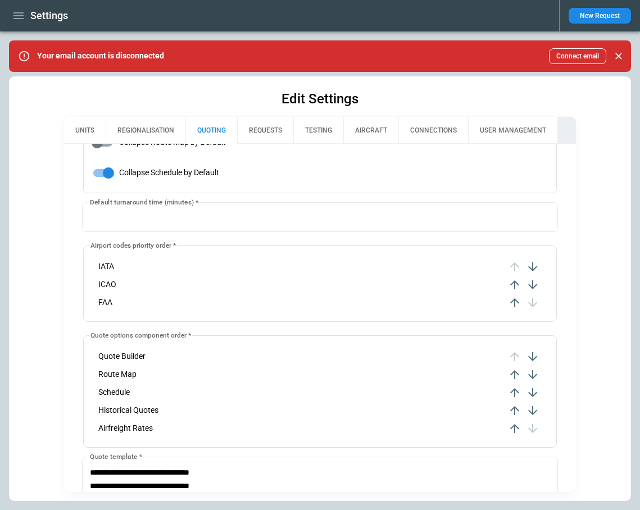
scroll to position [374, 0]
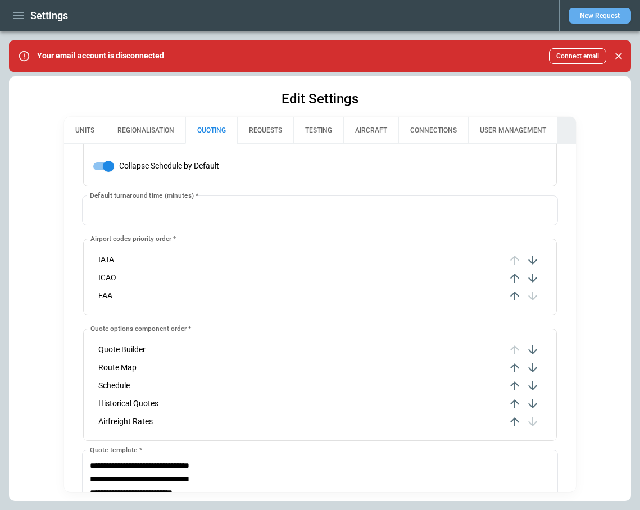
click at [581, 19] on button "New Request" at bounding box center [599, 16] width 62 height 16
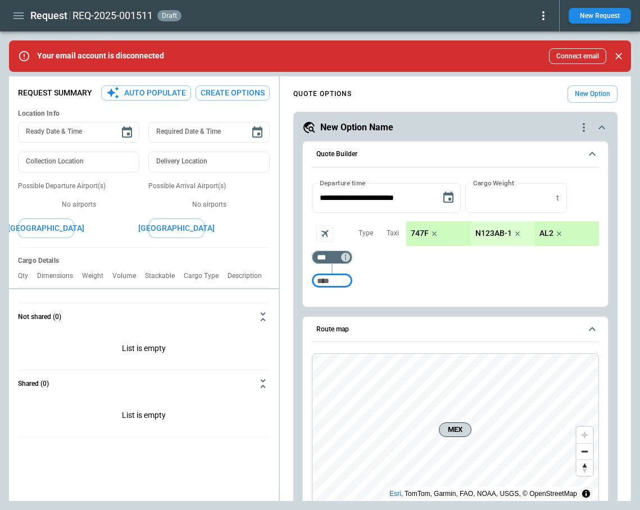
click at [617, 56] on icon "Close" at bounding box center [618, 56] width 11 height 11
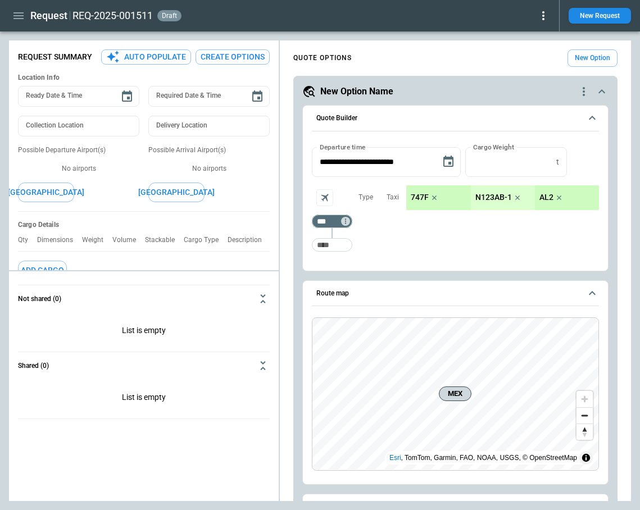
click at [545, 14] on icon at bounding box center [542, 15] width 13 height 13
click at [535, 66] on button "Decline" at bounding box center [530, 67] width 37 height 16
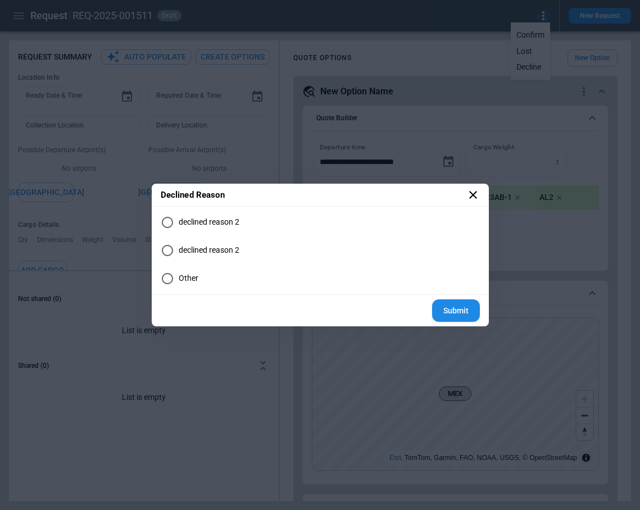
click at [211, 224] on span "declined reason 2" at bounding box center [209, 222] width 61 height 10
click at [456, 306] on button "Submit" at bounding box center [456, 310] width 48 height 23
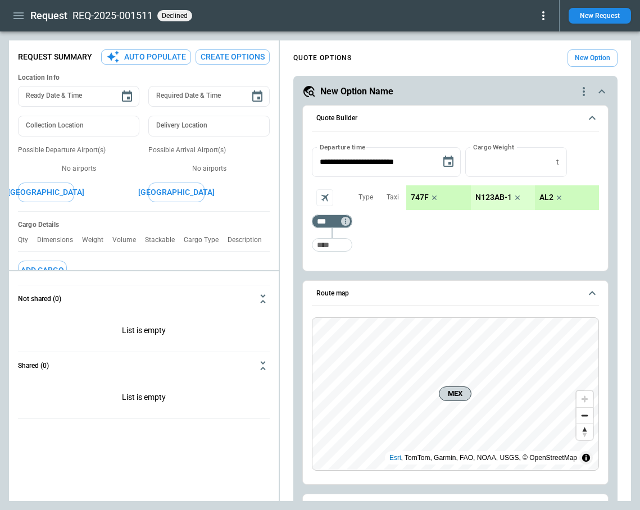
click at [539, 12] on icon at bounding box center [542, 15] width 13 height 13
click at [530, 34] on button "Reopen" at bounding box center [531, 35] width 36 height 16
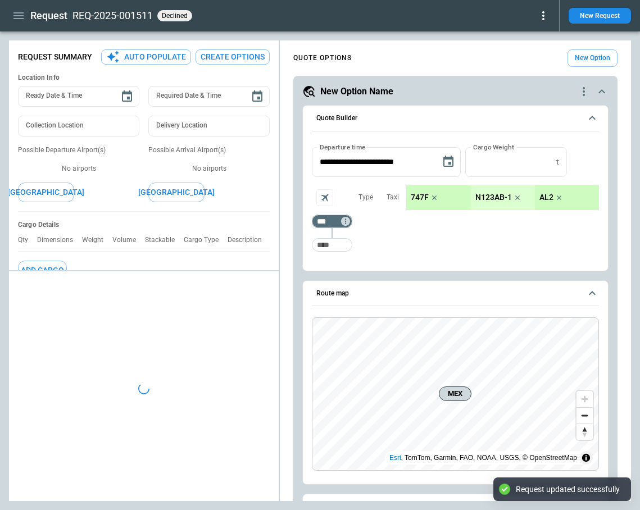
type textarea "*"
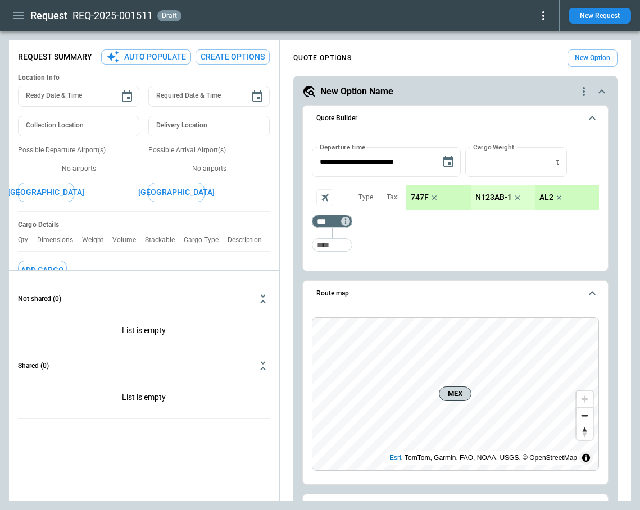
click at [545, 13] on icon at bounding box center [542, 15] width 13 height 13
click at [303, 26] on div at bounding box center [320, 255] width 640 height 510
click at [23, 16] on icon "button" at bounding box center [18, 15] width 13 height 13
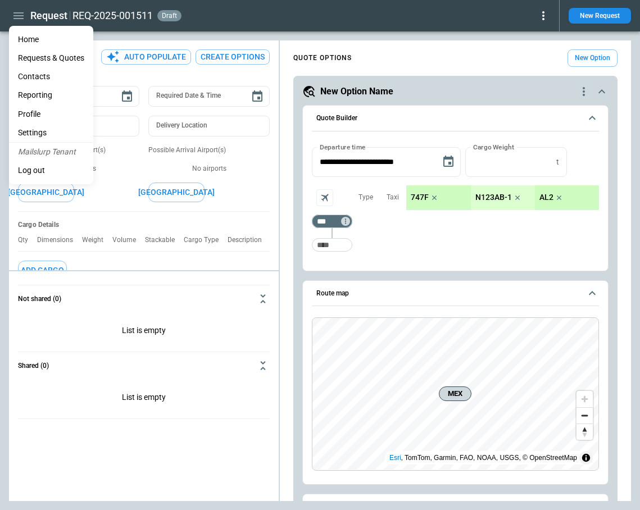
click at [35, 37] on li "Home" at bounding box center [51, 39] width 84 height 19
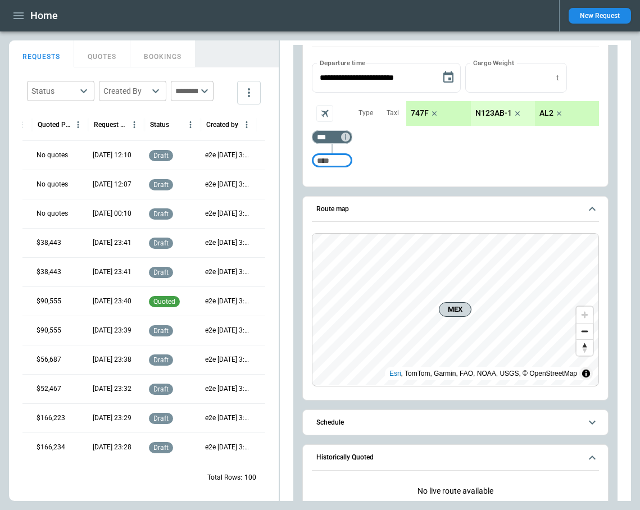
scroll to position [51, 0]
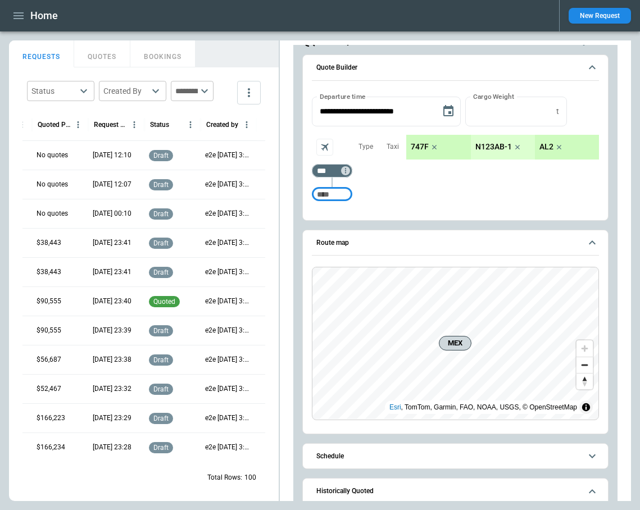
type input "*"
type input "***"
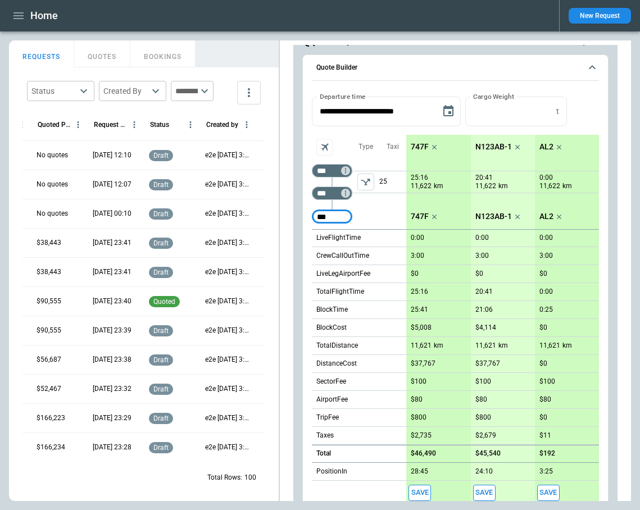
type input "***"
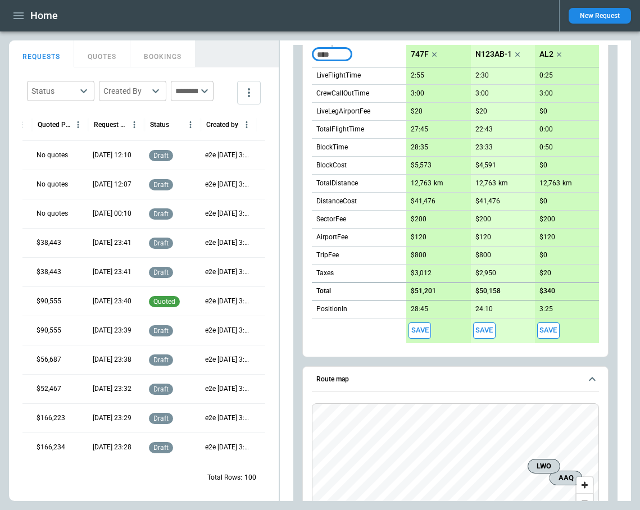
scroll to position [228, 0]
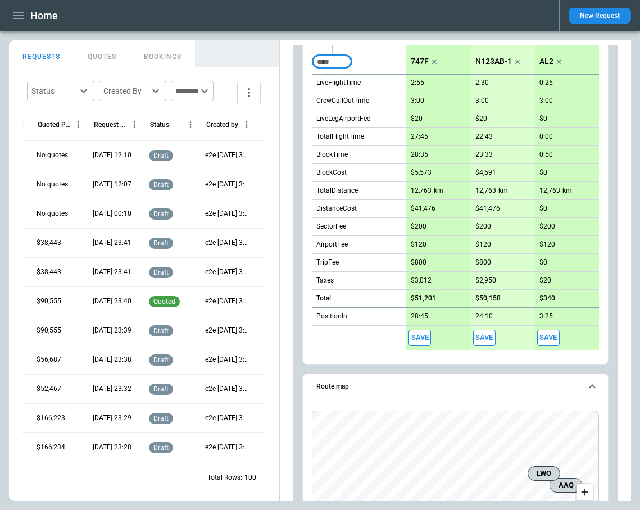
click at [421, 336] on button "Save" at bounding box center [419, 338] width 22 height 16
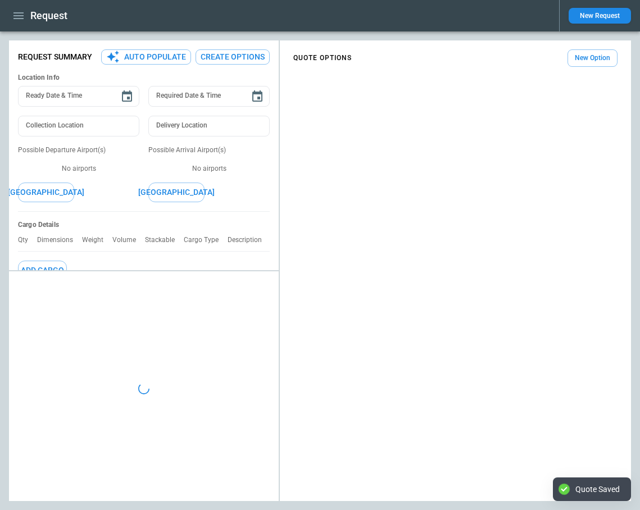
type textarea "*"
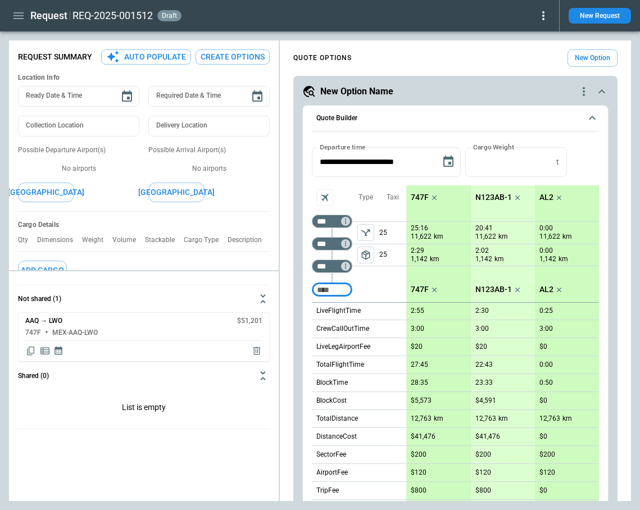
click at [20, 16] on icon "button" at bounding box center [18, 15] width 10 height 7
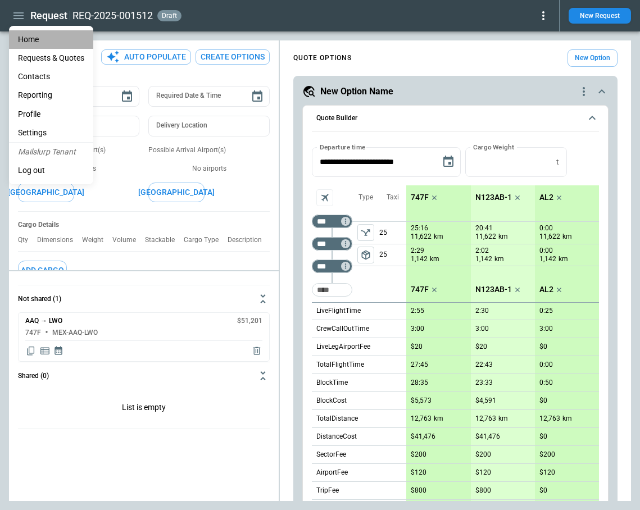
click at [31, 35] on li "Home" at bounding box center [51, 39] width 84 height 19
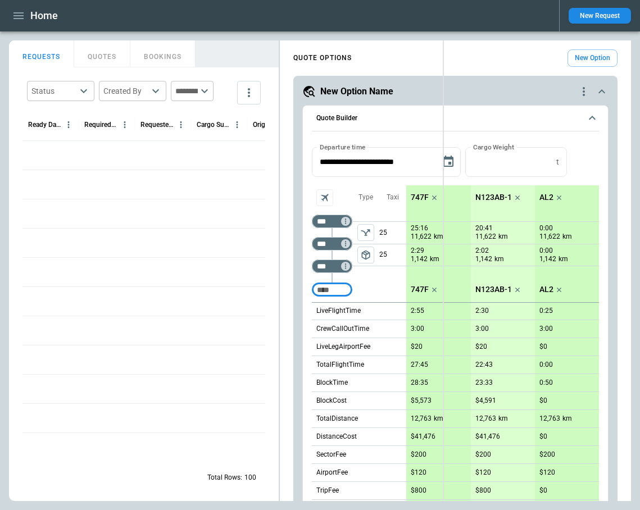
click at [442, 123] on div "**********" at bounding box center [320, 270] width 622 height 461
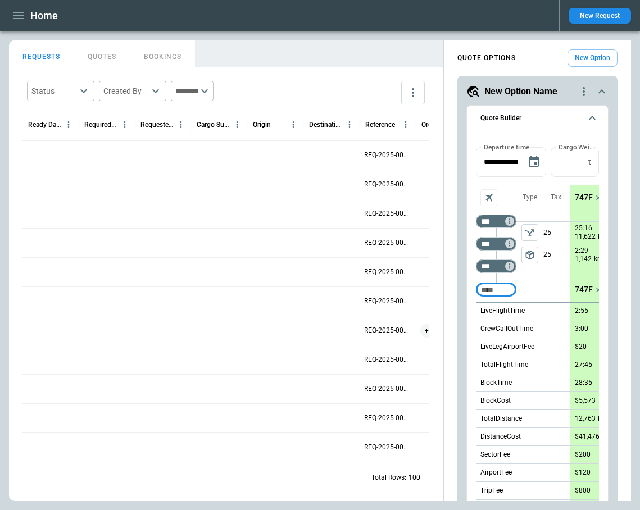
click at [80, 58] on button "QUOTES" at bounding box center [102, 53] width 56 height 27
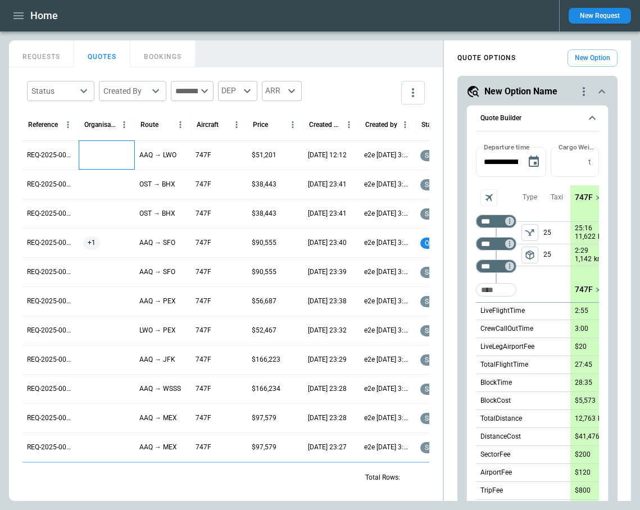
click at [104, 158] on div at bounding box center [107, 154] width 56 height 29
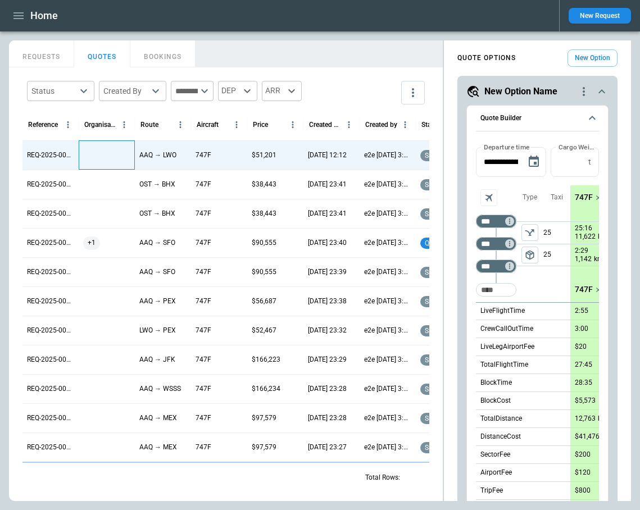
click at [104, 158] on div at bounding box center [107, 154] width 56 height 29
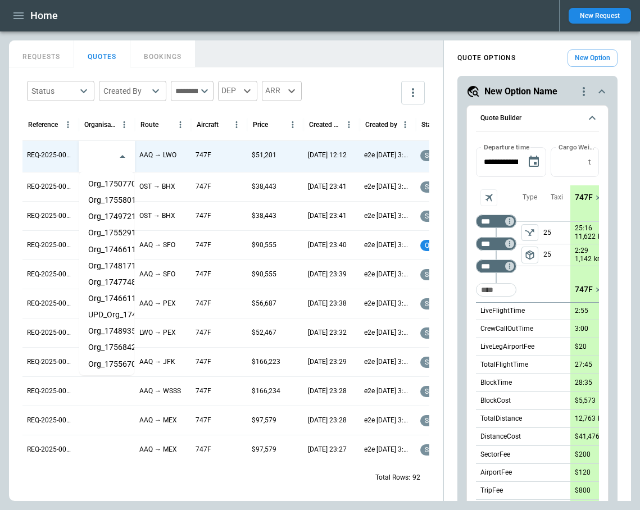
click at [108, 184] on li "Org_1750770388317" at bounding box center [106, 184] width 55 height 16
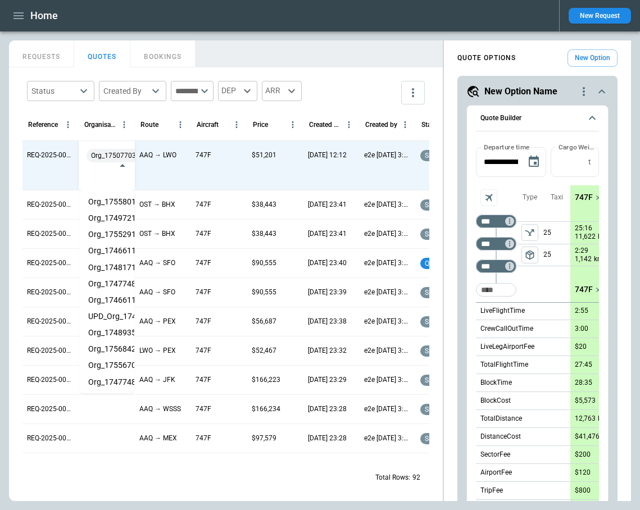
click at [356, 89] on div "Status ​ Created By ​ ​ DEP ARR" at bounding box center [225, 92] width 407 height 33
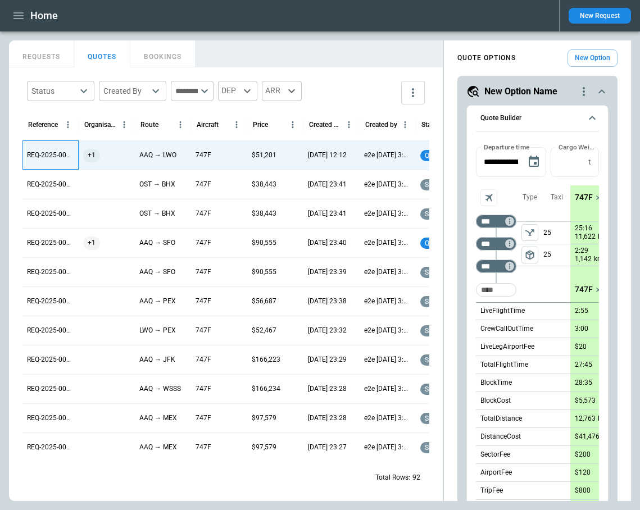
click at [37, 156] on p "REQ-2025-001512" at bounding box center [50, 156] width 47 height 10
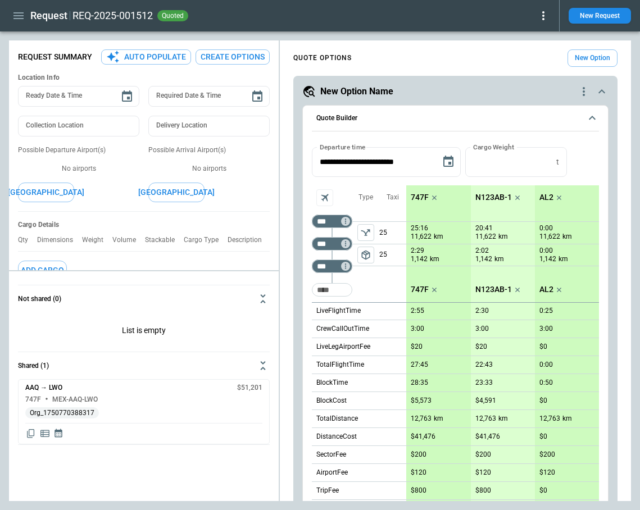
click at [543, 20] on icon at bounding box center [543, 15] width 2 height 9
click at [531, 65] on button "Decline" at bounding box center [530, 67] width 37 height 16
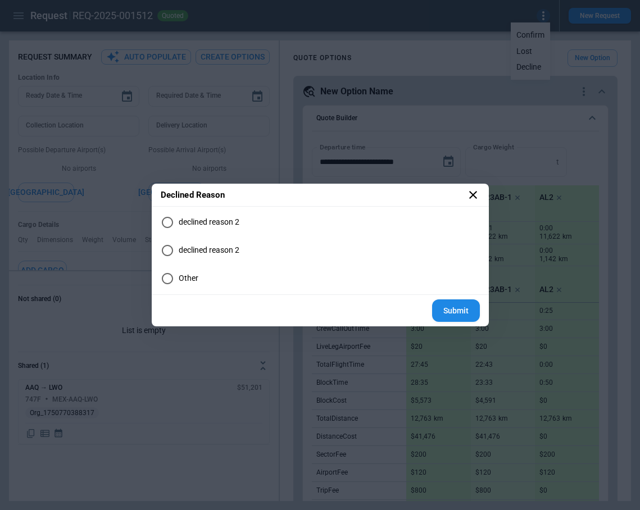
click at [208, 253] on span "declined reason 2" at bounding box center [209, 250] width 61 height 10
click at [467, 310] on button "Submit" at bounding box center [456, 310] width 48 height 23
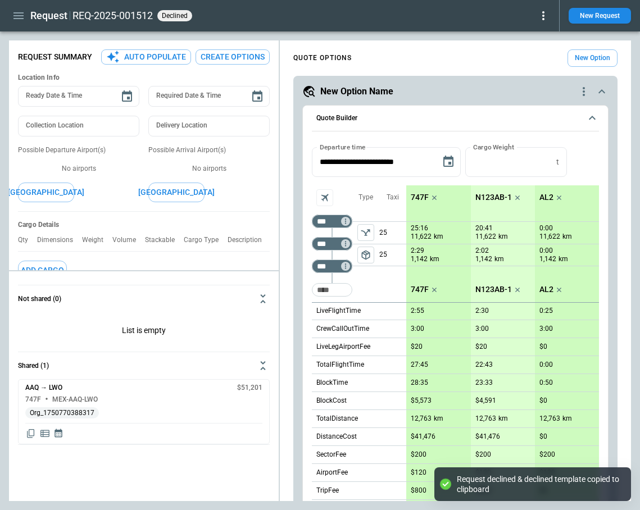
click at [546, 15] on icon at bounding box center [542, 15] width 13 height 13
click at [534, 36] on button "Reopen" at bounding box center [531, 35] width 36 height 16
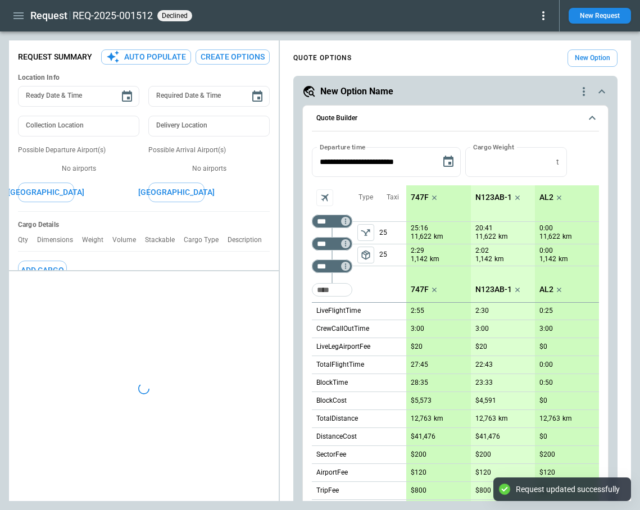
type textarea "*"
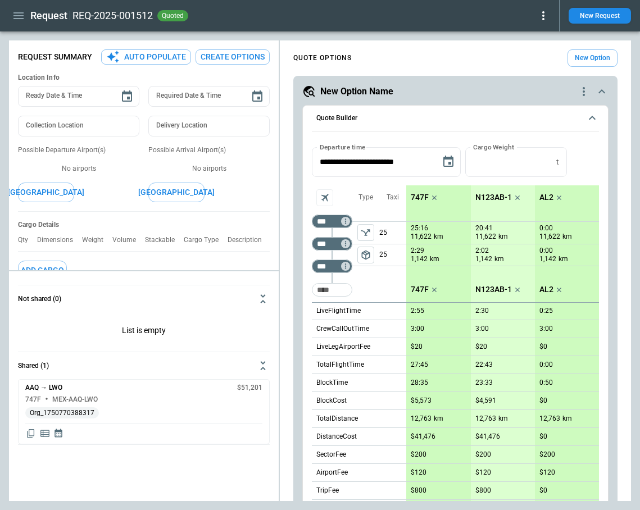
click at [545, 14] on icon at bounding box center [542, 15] width 13 height 13
click at [535, 35] on button "Confirm" at bounding box center [530, 35] width 37 height 16
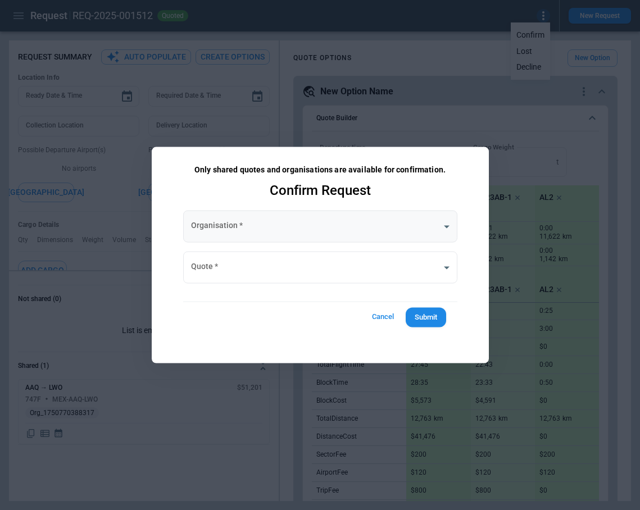
click at [233, 222] on body "**********" at bounding box center [320, 255] width 640 height 510
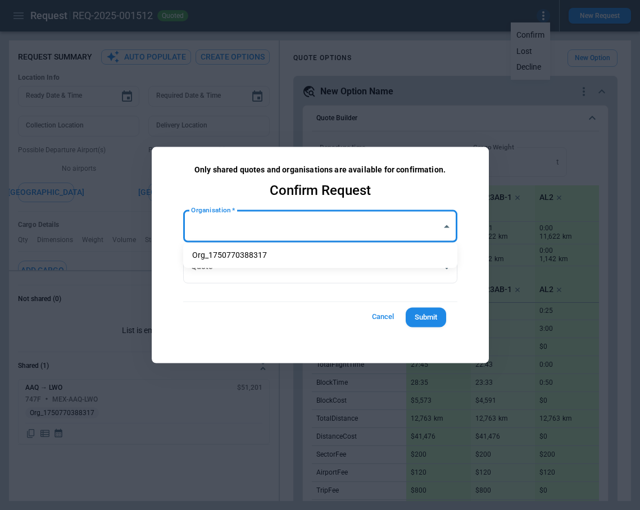
click at [233, 251] on li "Org_1750770388317" at bounding box center [320, 255] width 274 height 16
type input "**********"
click at [238, 268] on body "**********" at bounding box center [320, 255] width 640 height 510
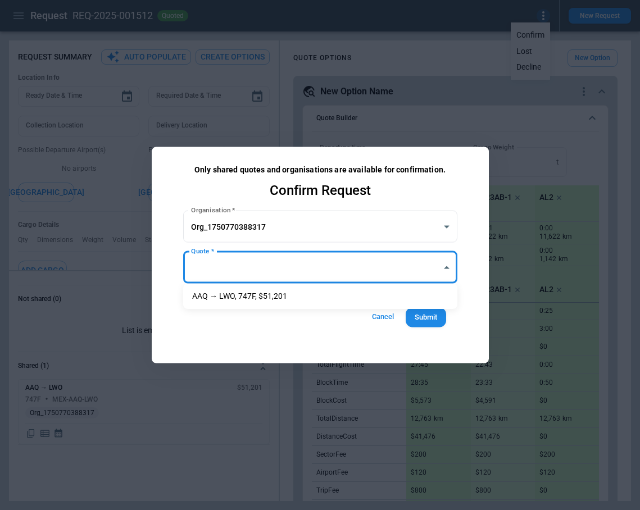
click at [242, 295] on li "AAQ → LWO, 747F, $51,201" at bounding box center [320, 296] width 274 height 16
type input "**********"
click at [429, 320] on button "Submit" at bounding box center [426, 318] width 40 height 20
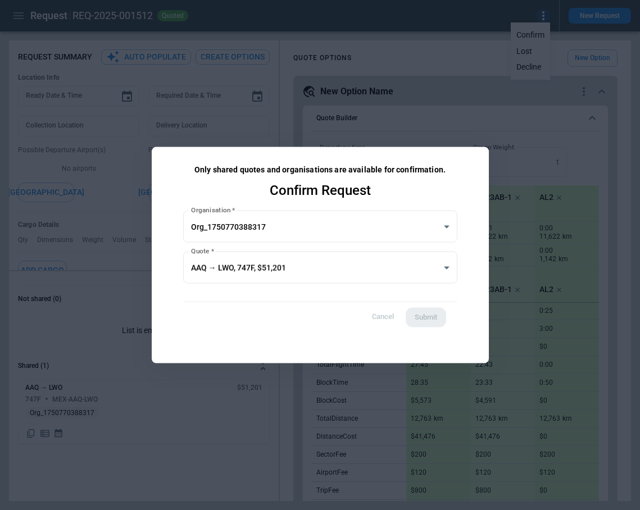
type textarea "*"
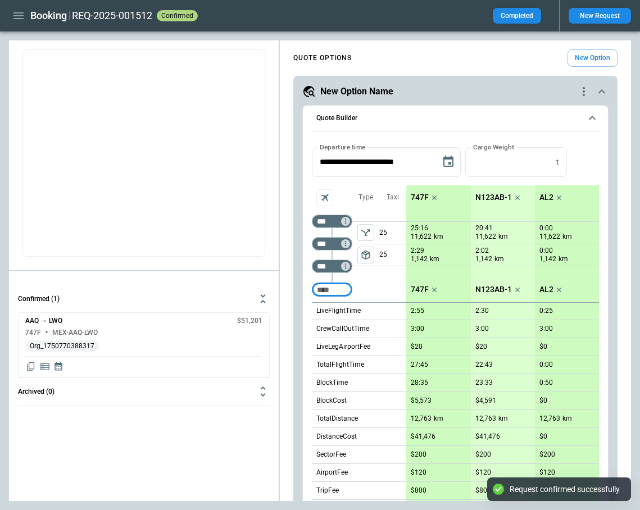
click at [21, 16] on icon "button" at bounding box center [18, 15] width 13 height 13
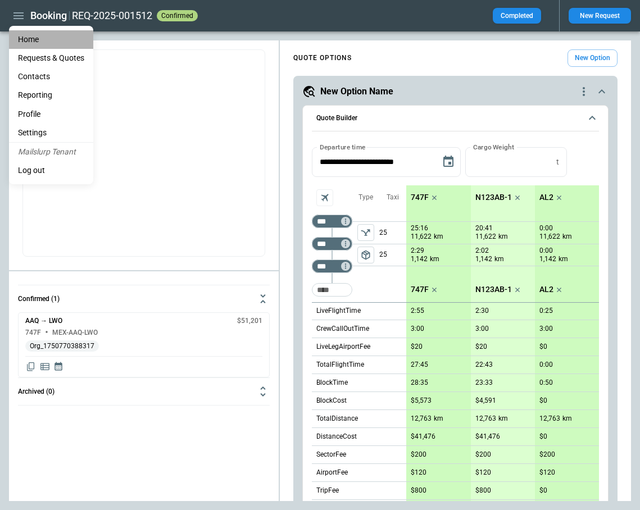
click at [29, 43] on li "Home" at bounding box center [51, 39] width 84 height 19
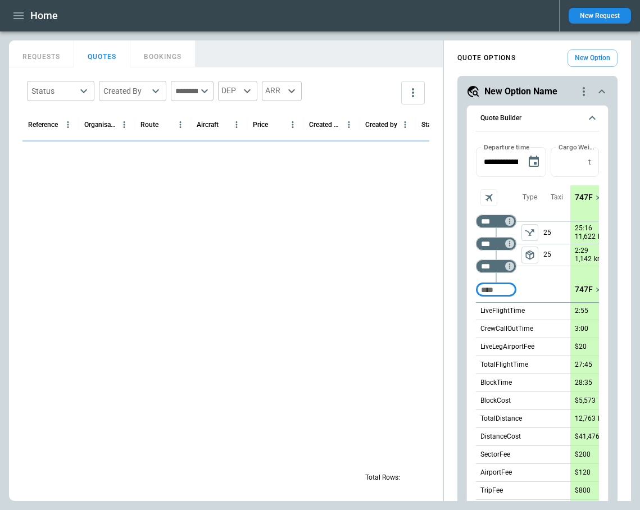
click at [43, 63] on button "REQUESTS" at bounding box center [41, 53] width 65 height 27
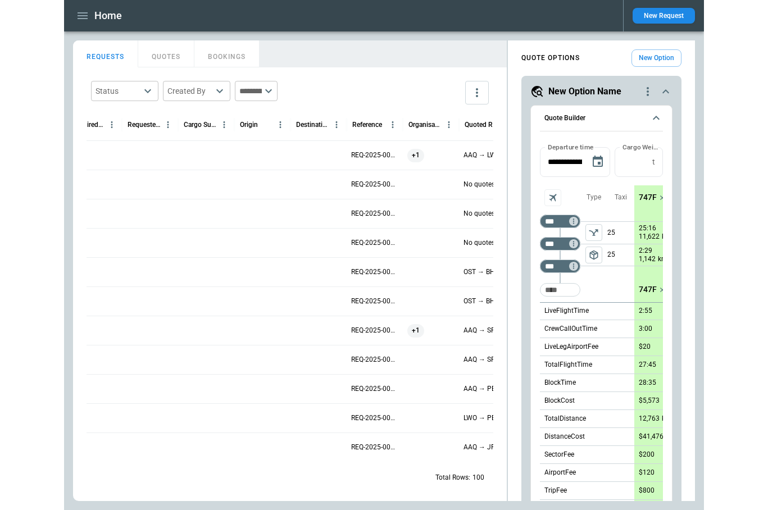
scroll to position [0, 79]
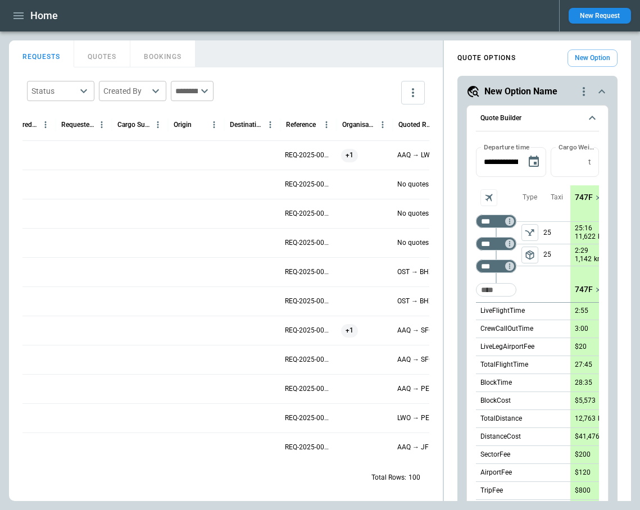
click at [210, 159] on div at bounding box center [196, 154] width 56 height 29
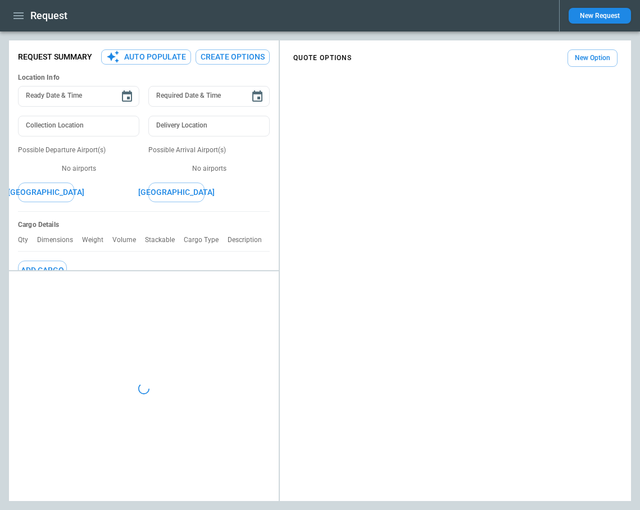
type textarea "*"
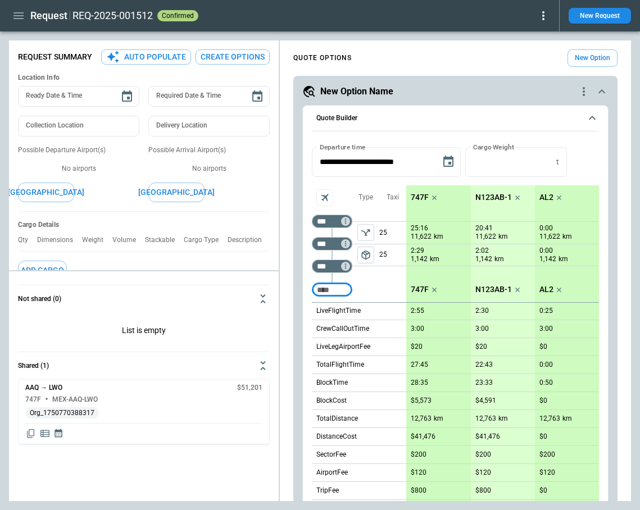
click at [543, 17] on icon at bounding box center [542, 15] width 13 height 13
click at [590, 21] on div at bounding box center [320, 255] width 640 height 510
click at [590, 16] on button "New Request" at bounding box center [599, 16] width 62 height 16
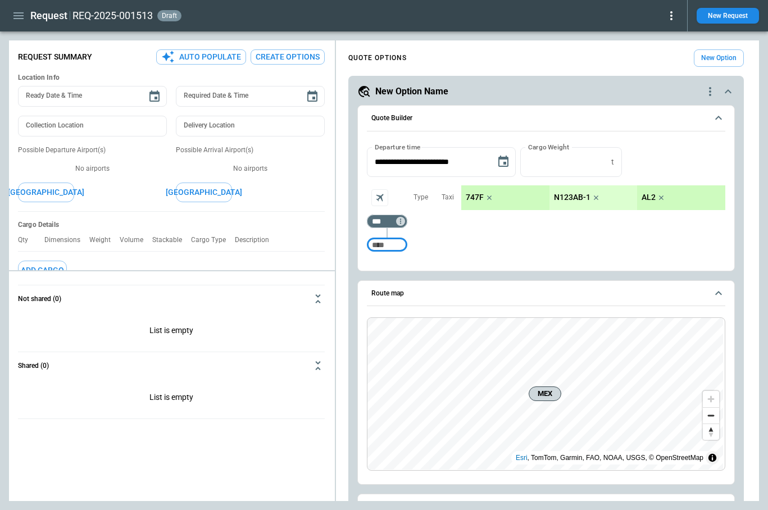
type textarea "*"
click at [20, 18] on icon "button" at bounding box center [18, 15] width 10 height 7
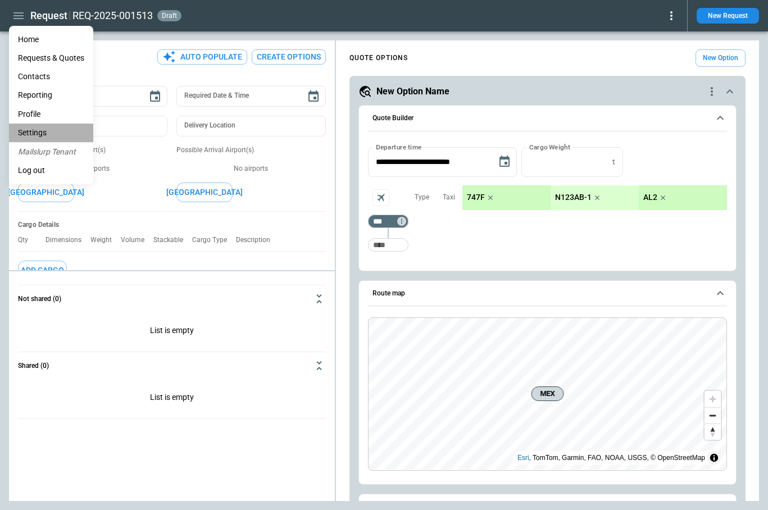
click at [50, 130] on li "Settings" at bounding box center [51, 133] width 84 height 19
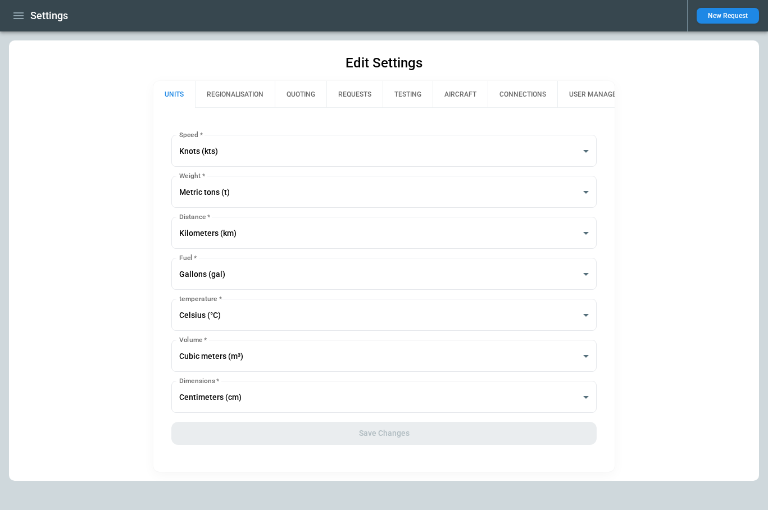
click at [308, 94] on button "QUOTING" at bounding box center [301, 94] width 52 height 27
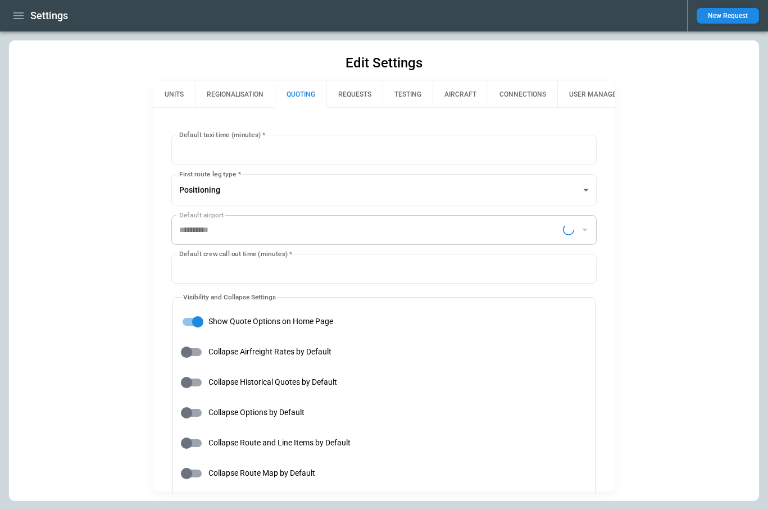
type input "**********"
